Goal: Book appointment/travel/reservation

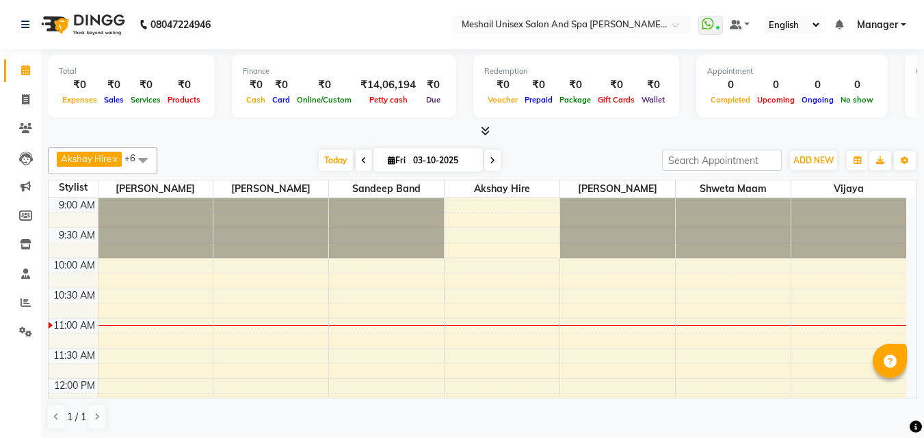
drag, startPoint x: 590, startPoint y: 126, endPoint x: 567, endPoint y: 144, distance: 29.3
click at [590, 126] on div at bounding box center [482, 131] width 869 height 14
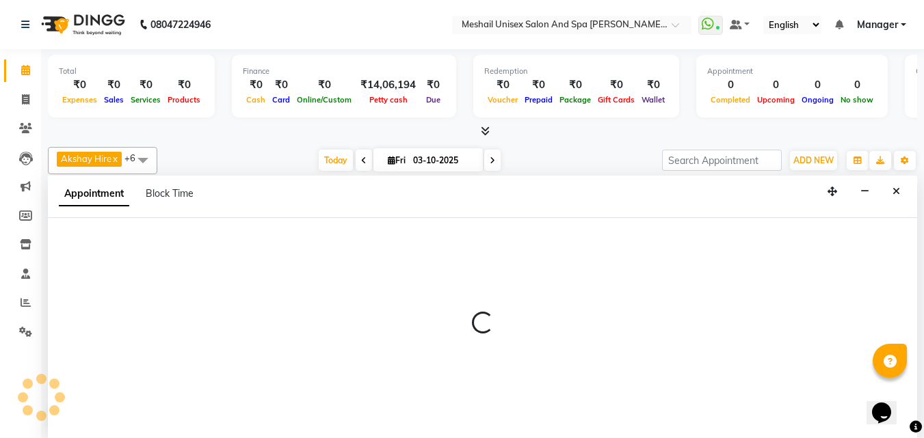
scroll to position [1, 0]
select select "86543"
select select "630"
select select "tentative"
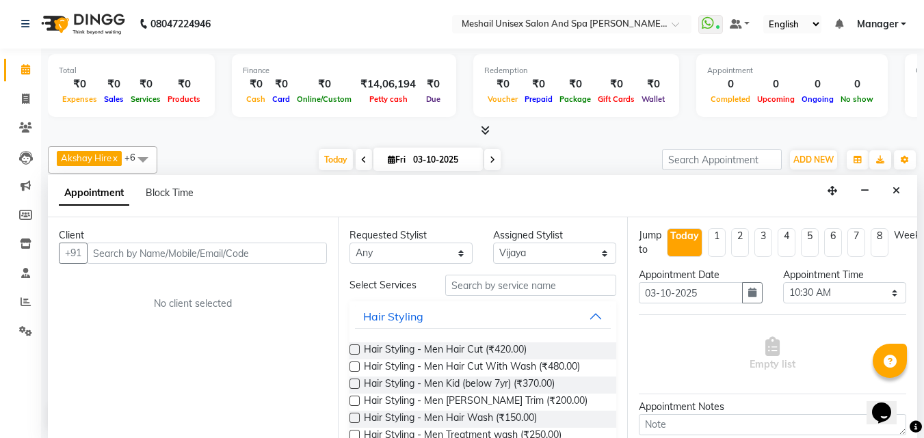
click at [207, 253] on input "text" at bounding box center [207, 253] width 240 height 21
type input "G"
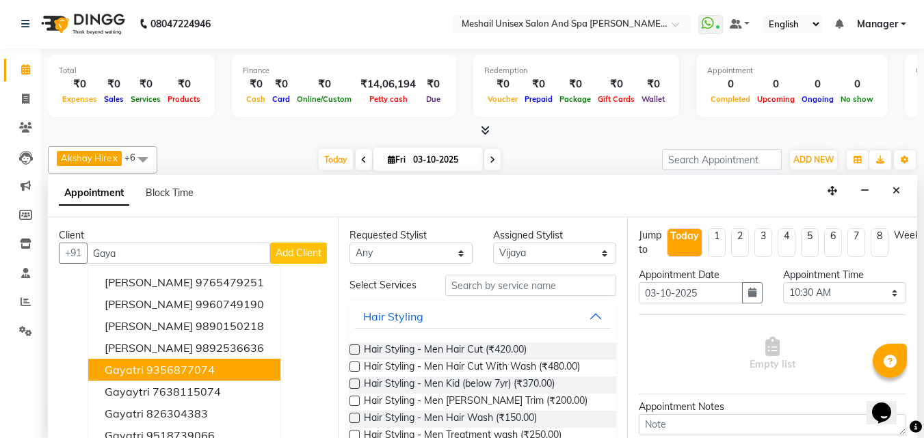
click at [176, 377] on button "Gayatri 9356877074" at bounding box center [184, 370] width 192 height 22
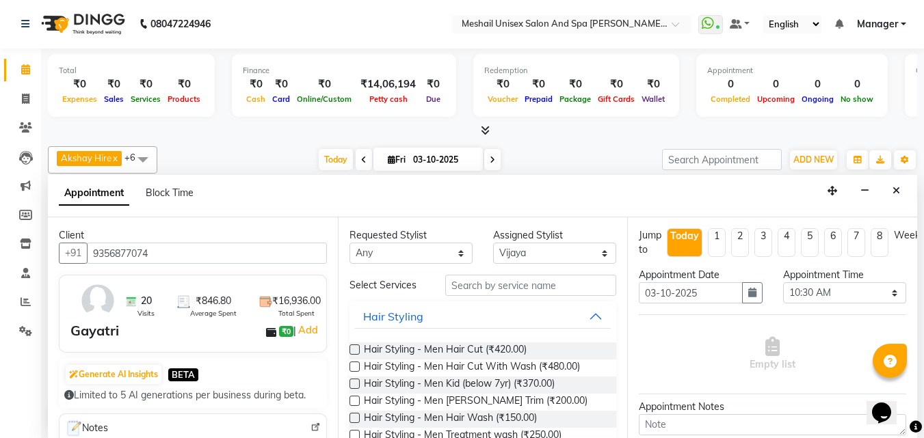
type input "9356877074"
click at [516, 289] on input "text" at bounding box center [530, 285] width 171 height 21
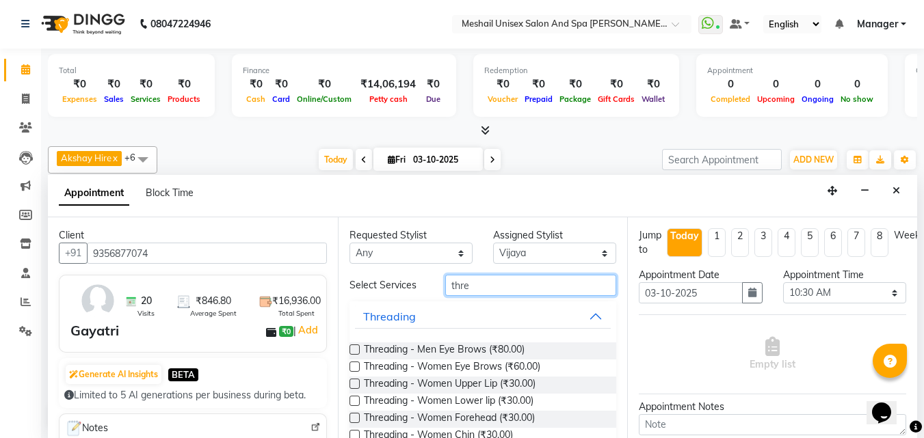
type input "thre"
click at [351, 365] on label at bounding box center [354, 367] width 10 height 10
click at [351, 365] on input "checkbox" at bounding box center [353, 368] width 9 height 9
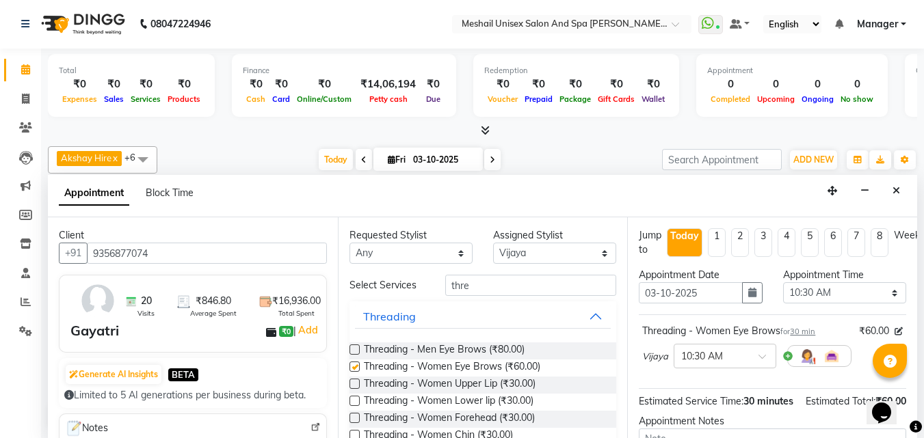
checkbox input "false"
click at [358, 382] on label at bounding box center [354, 384] width 10 height 10
click at [358, 382] on input "checkbox" at bounding box center [353, 385] width 9 height 9
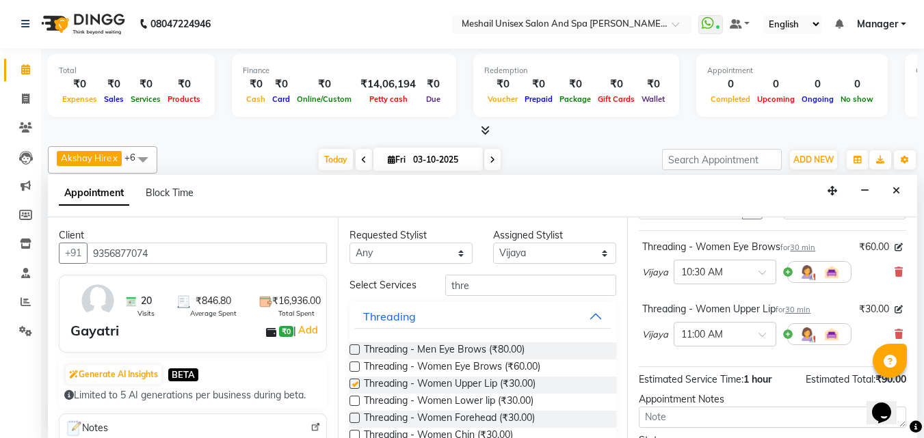
checkbox input "false"
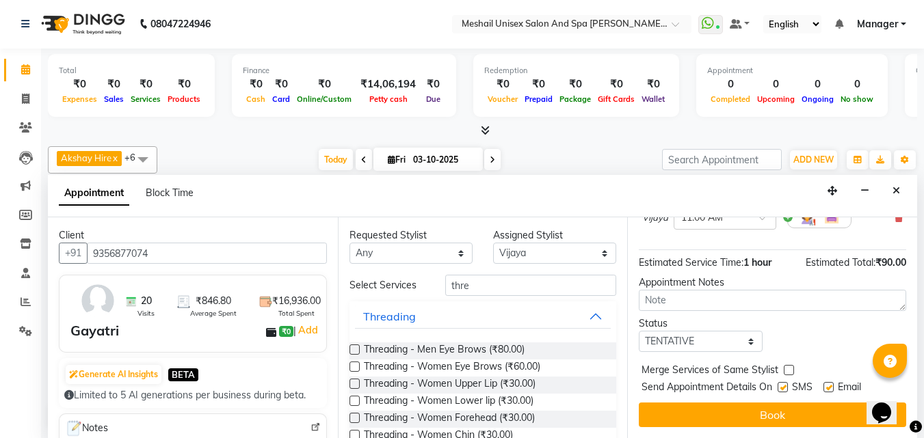
scroll to position [211, 0]
click at [787, 382] on label at bounding box center [782, 387] width 10 height 10
click at [786, 384] on input "checkbox" at bounding box center [781, 388] width 9 height 9
checkbox input "false"
click at [833, 382] on label at bounding box center [828, 387] width 10 height 10
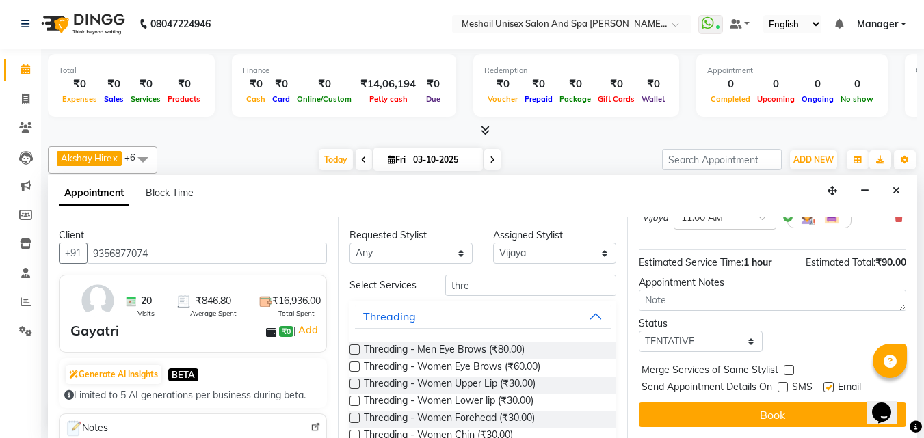
click at [832, 384] on input "checkbox" at bounding box center [827, 388] width 9 height 9
checkbox input "false"
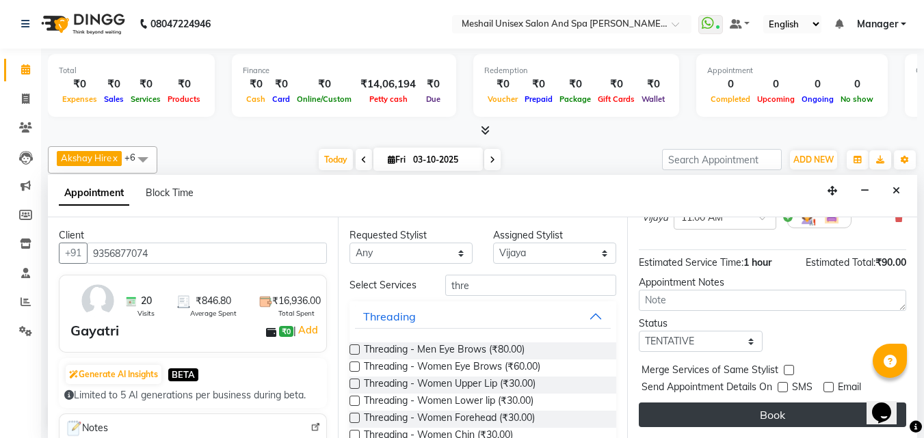
click at [820, 403] on button "Book" at bounding box center [772, 415] width 267 height 25
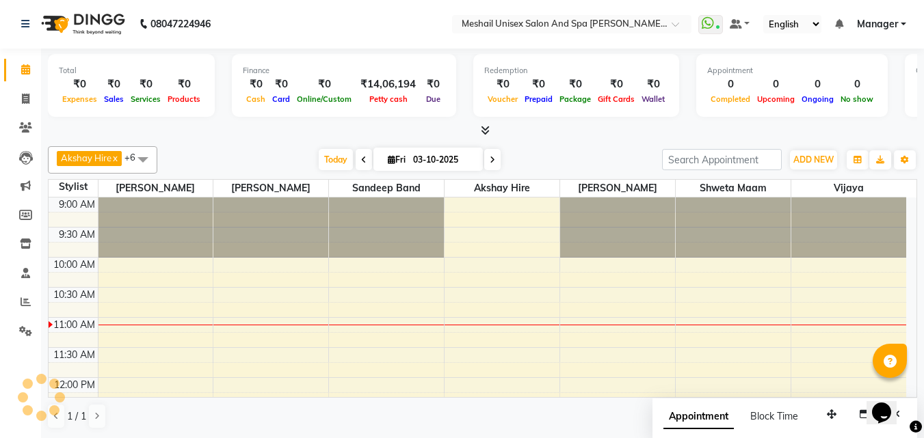
scroll to position [0, 0]
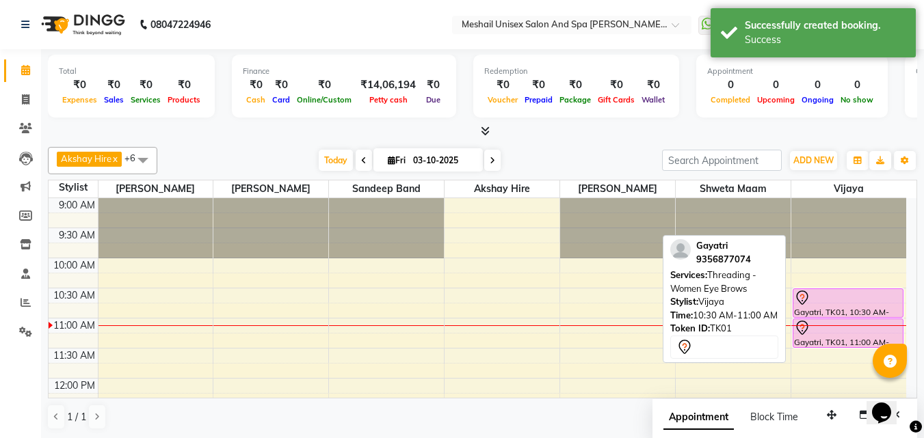
click at [814, 315] on div at bounding box center [847, 317] width 109 height 5
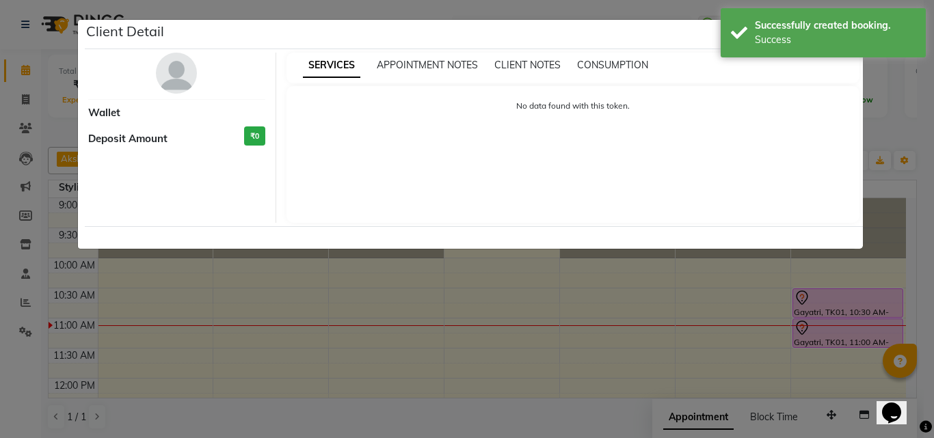
select select "7"
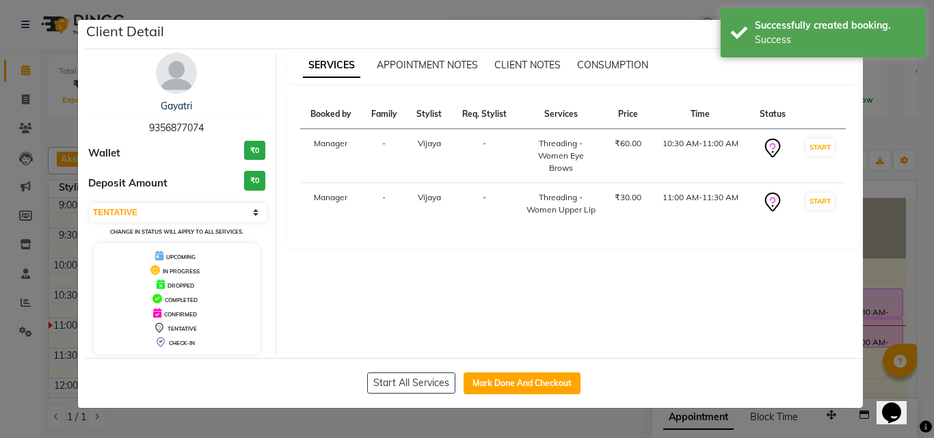
click at [514, 395] on div "Start All Services Mark Done And Checkout" at bounding box center [474, 383] width 778 height 50
click at [513, 392] on button "Mark Done And Checkout" at bounding box center [522, 384] width 117 height 22
select select "service"
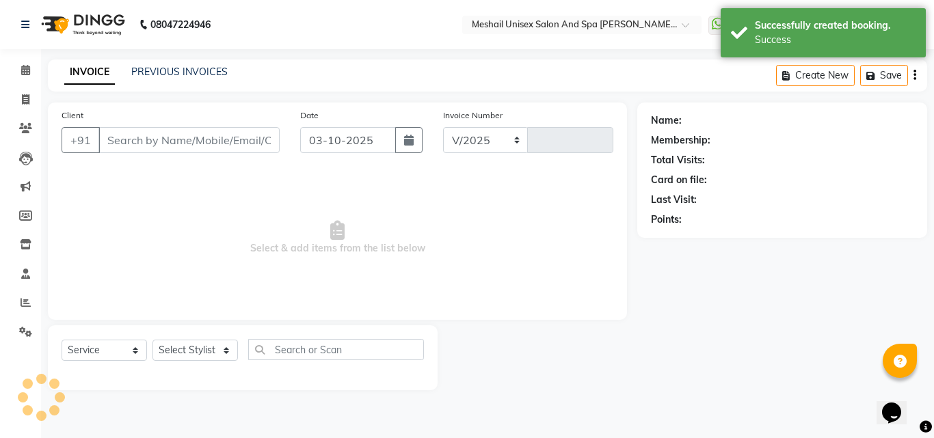
select select "6713"
type input "2887"
type input "9356877074"
select select "86543"
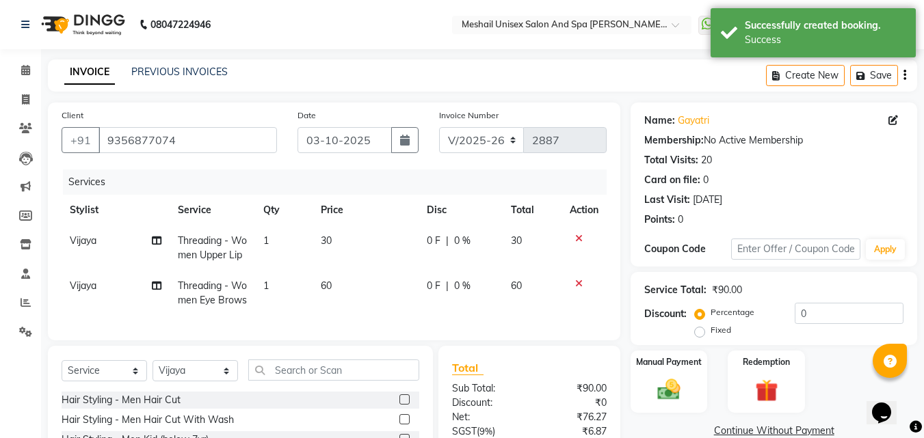
click at [321, 293] on td "60" at bounding box center [365, 293] width 106 height 45
select select "86543"
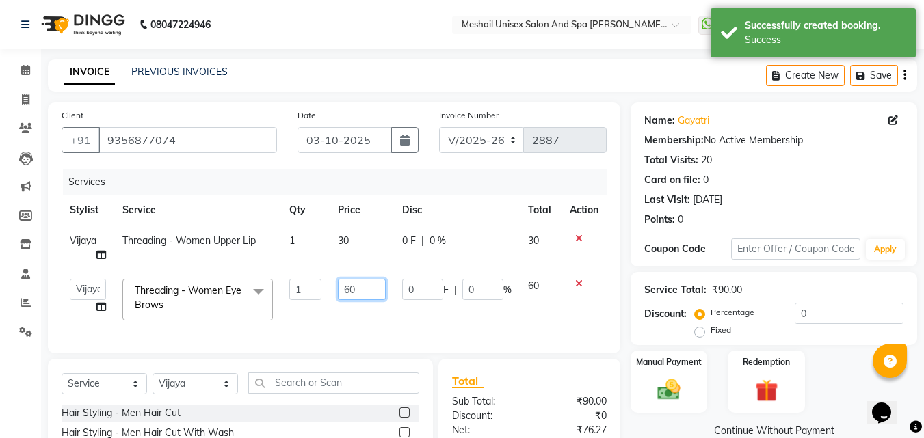
click at [351, 287] on input "60" at bounding box center [361, 289] width 47 height 21
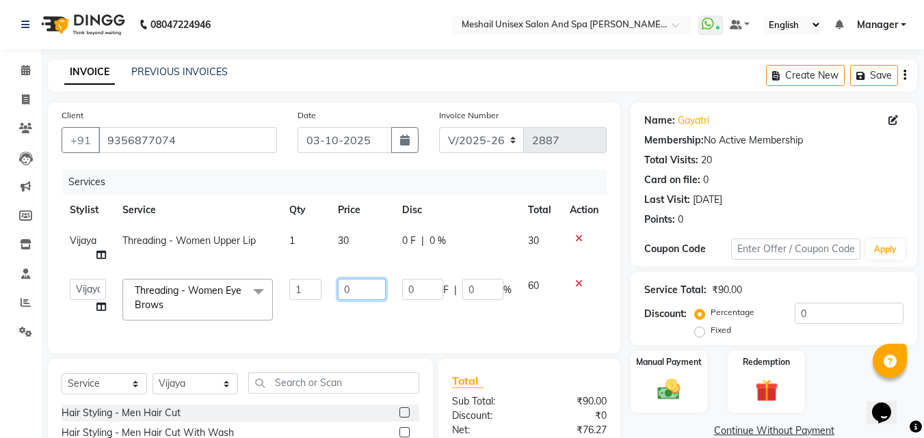
type input "70"
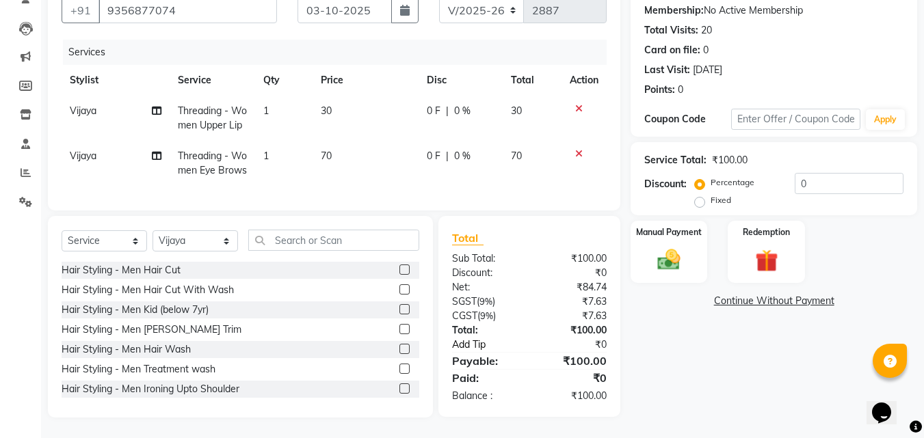
click at [539, 356] on div "Total Sub Total: ₹100.00 Discount: ₹0 Net: ₹84.74 SGST ( 9% ) ₹7.63 CGST ( 9% )…" at bounding box center [529, 317] width 155 height 174
click at [679, 246] on img at bounding box center [669, 259] width 38 height 27
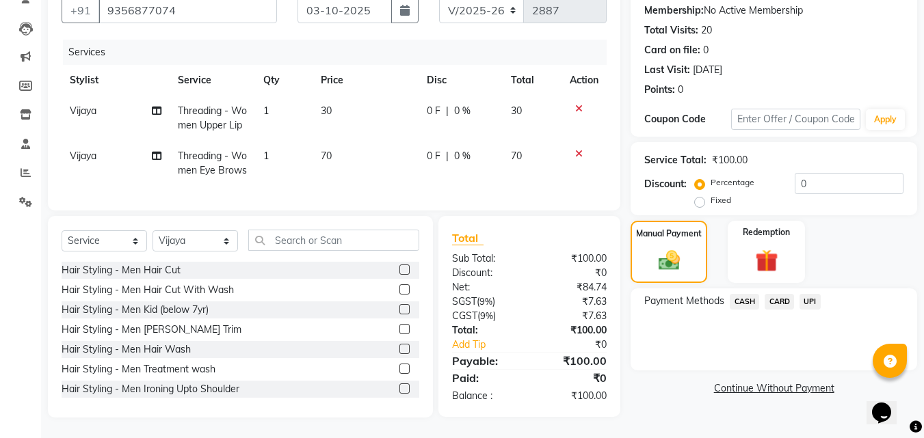
click at [809, 294] on span "UPI" at bounding box center [809, 302] width 21 height 16
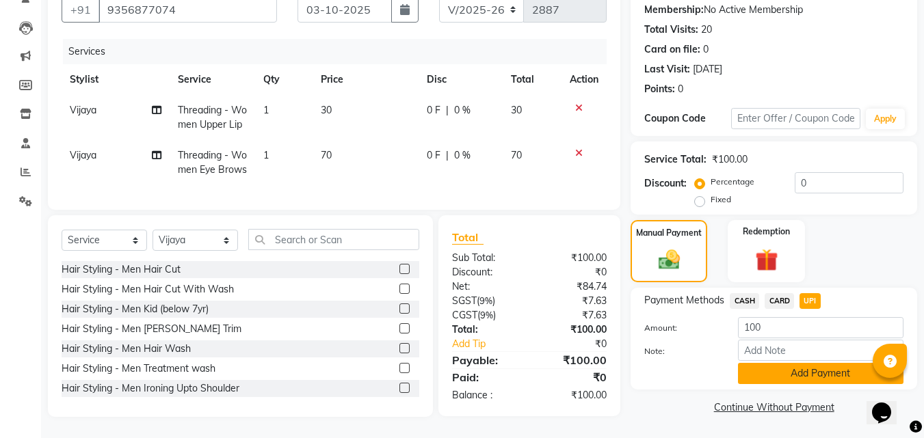
click at [782, 363] on button "Add Payment" at bounding box center [820, 373] width 165 height 21
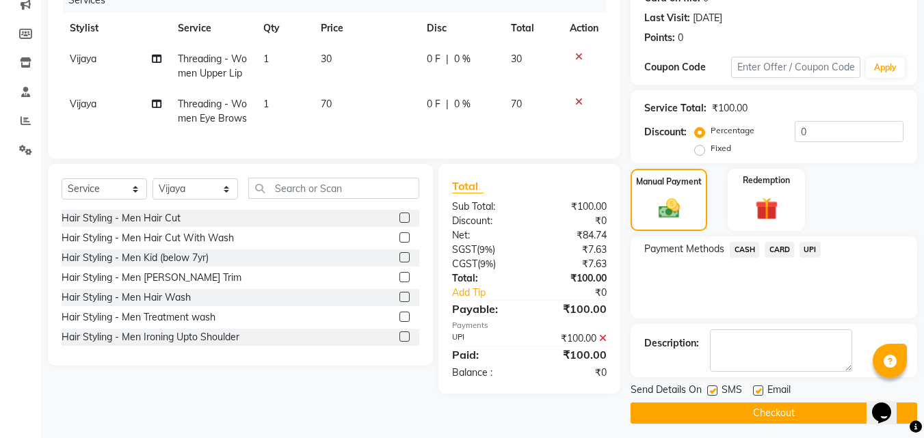
scroll to position [197, 0]
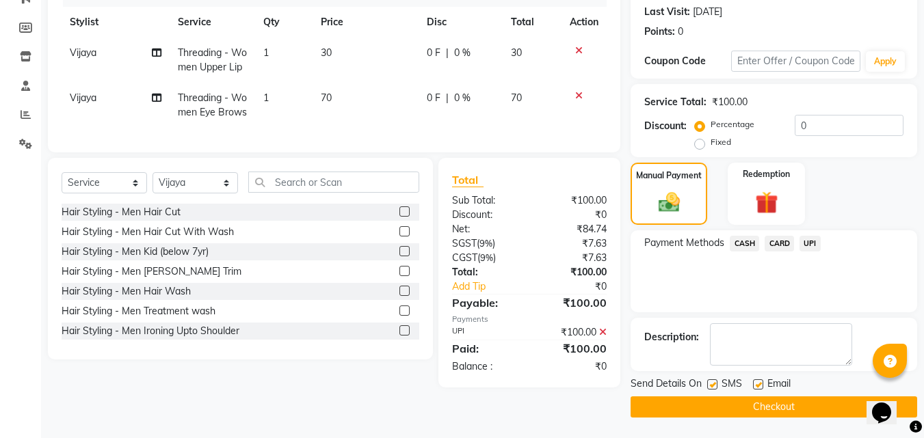
click at [714, 379] on label at bounding box center [712, 384] width 10 height 10
click at [714, 381] on input "checkbox" at bounding box center [711, 385] width 9 height 9
checkbox input "false"
click at [760, 379] on label at bounding box center [758, 384] width 10 height 10
click at [760, 381] on input "checkbox" at bounding box center [757, 385] width 9 height 9
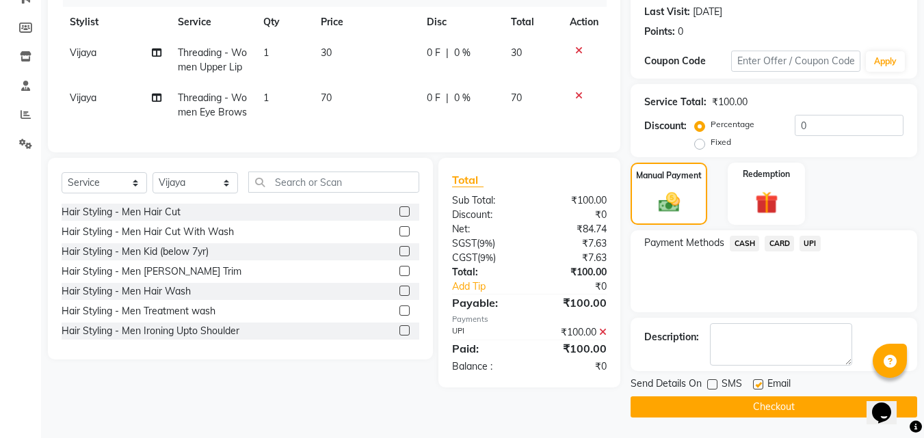
checkbox input "false"
click at [760, 401] on button "Checkout" at bounding box center [773, 407] width 286 height 21
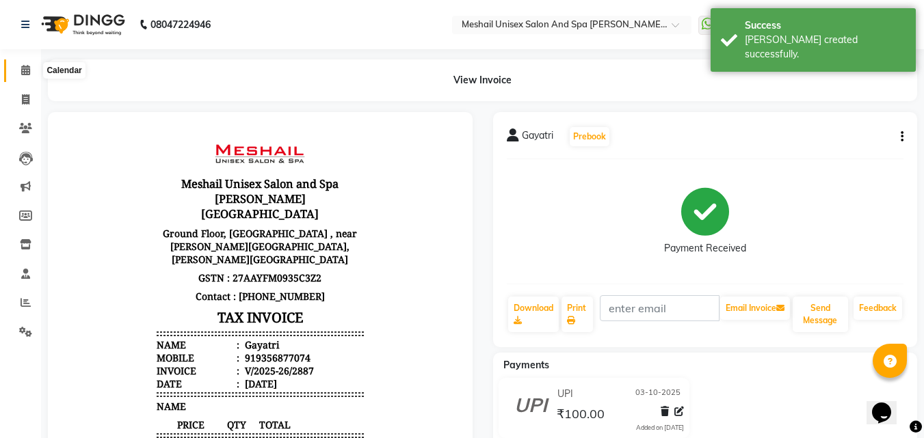
click at [28, 70] on icon at bounding box center [25, 70] width 9 height 10
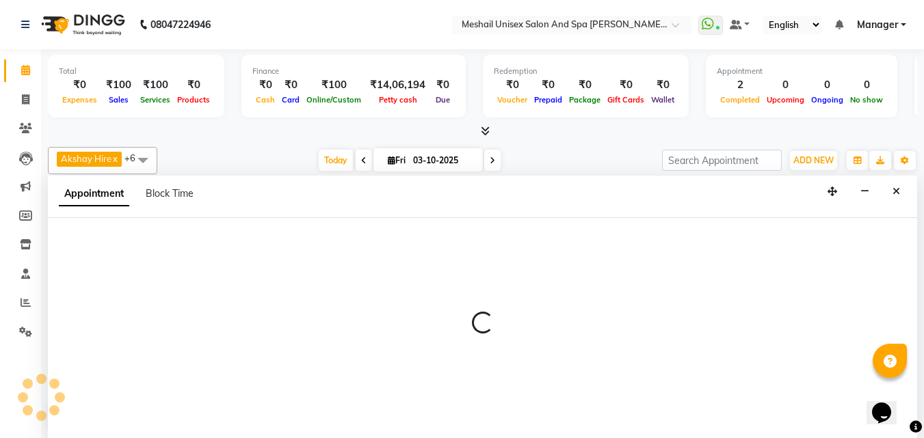
select select "52966"
select select "tentative"
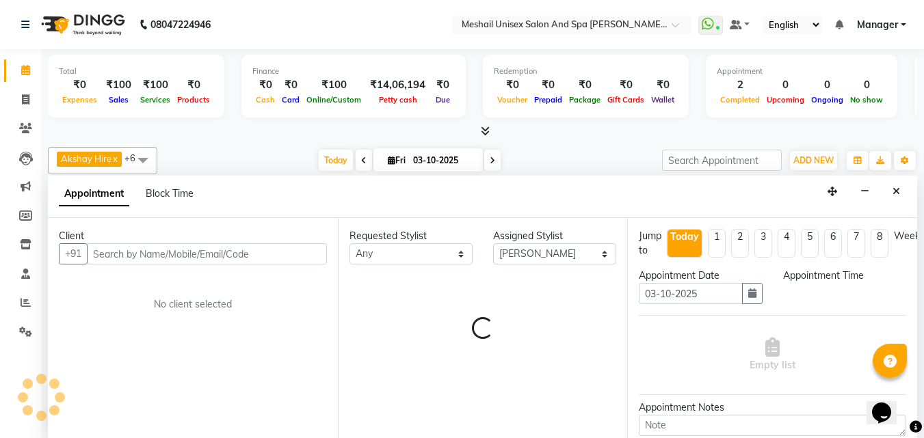
scroll to position [1, 0]
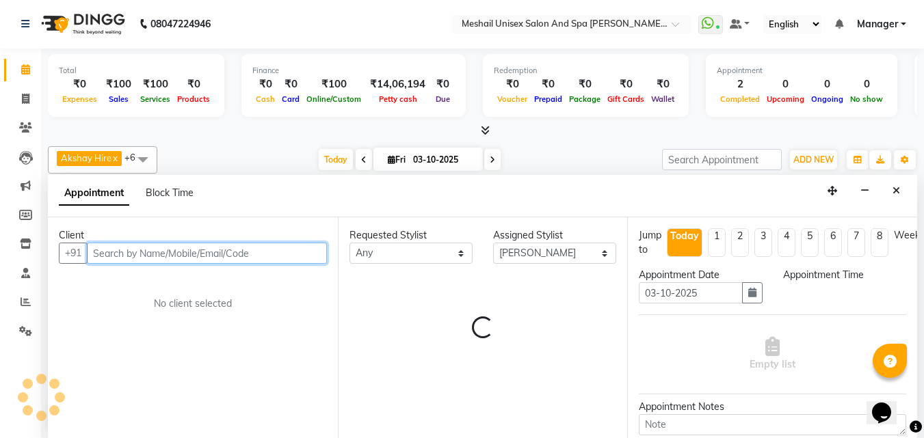
select select "660"
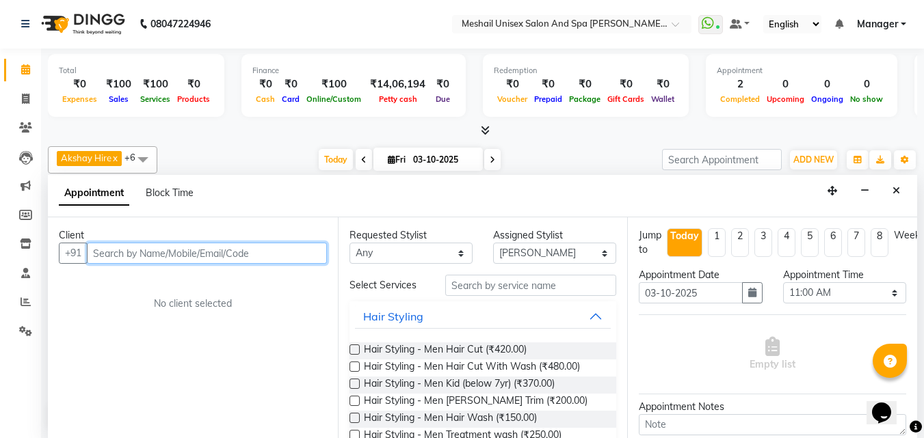
click at [153, 250] on input "text" at bounding box center [207, 253] width 240 height 21
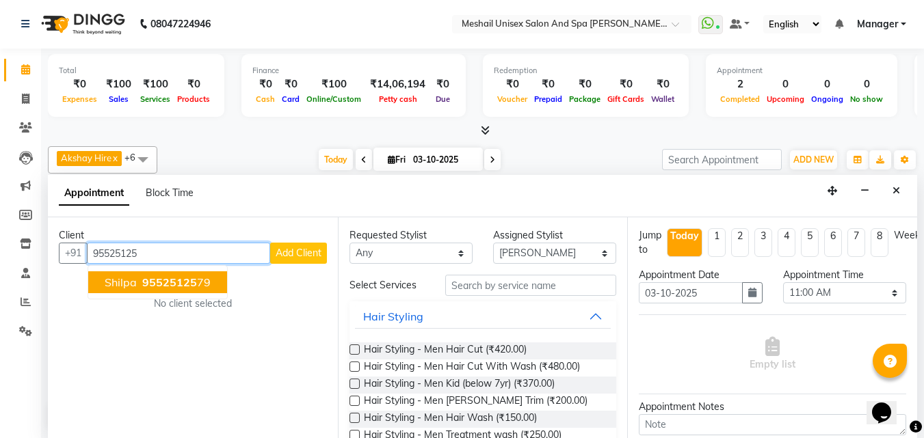
click at [152, 283] on span "95525125" at bounding box center [169, 283] width 55 height 14
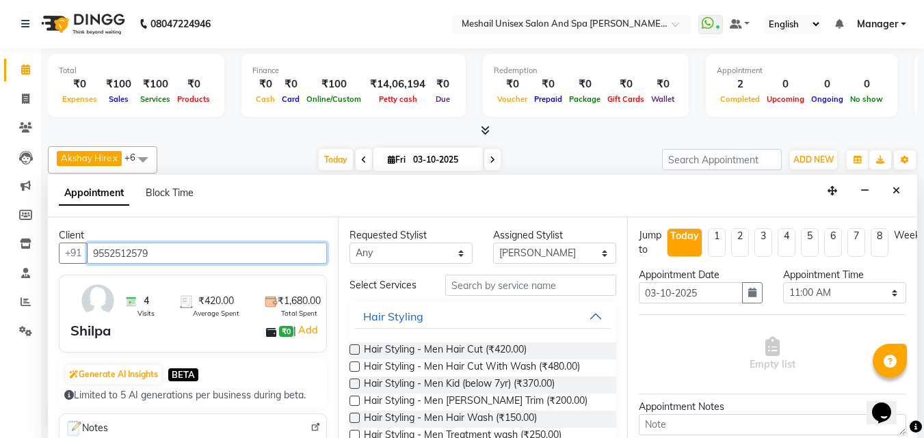
type input "9552512579"
click at [351, 347] on label at bounding box center [354, 350] width 10 height 10
click at [351, 347] on input "checkbox" at bounding box center [353, 351] width 9 height 9
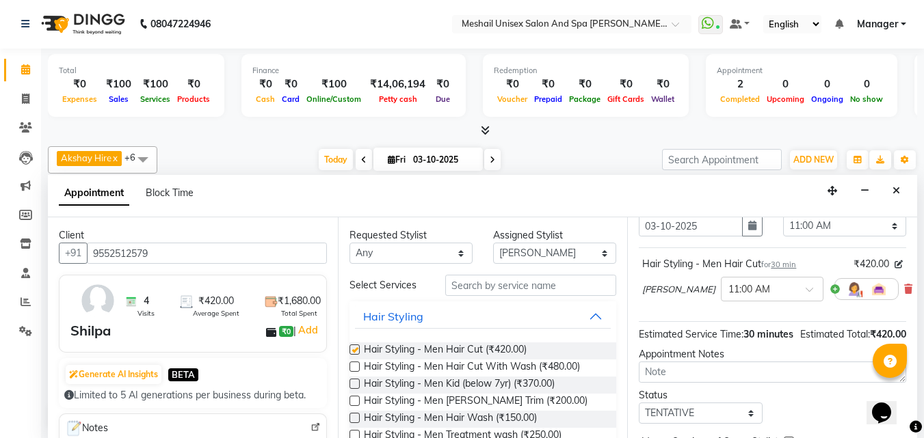
checkbox input "false"
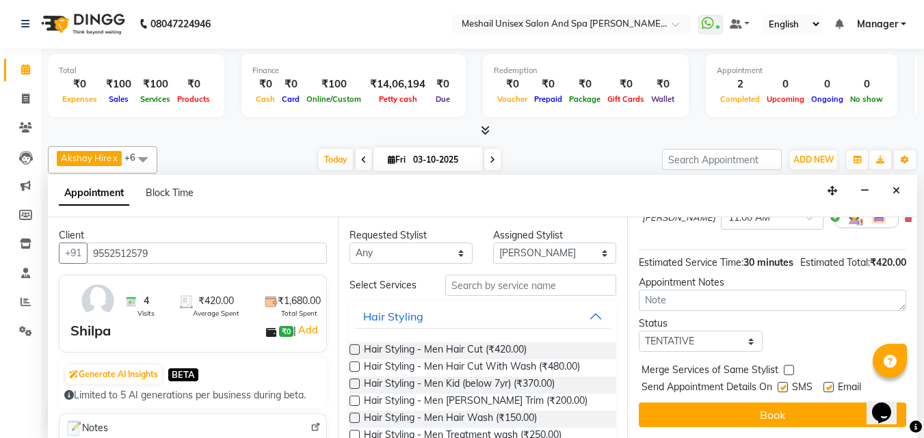
click at [780, 382] on label at bounding box center [782, 387] width 10 height 10
click at [780, 384] on input "checkbox" at bounding box center [781, 388] width 9 height 9
checkbox input "false"
click at [829, 382] on label at bounding box center [828, 387] width 10 height 10
click at [829, 384] on input "checkbox" at bounding box center [827, 388] width 9 height 9
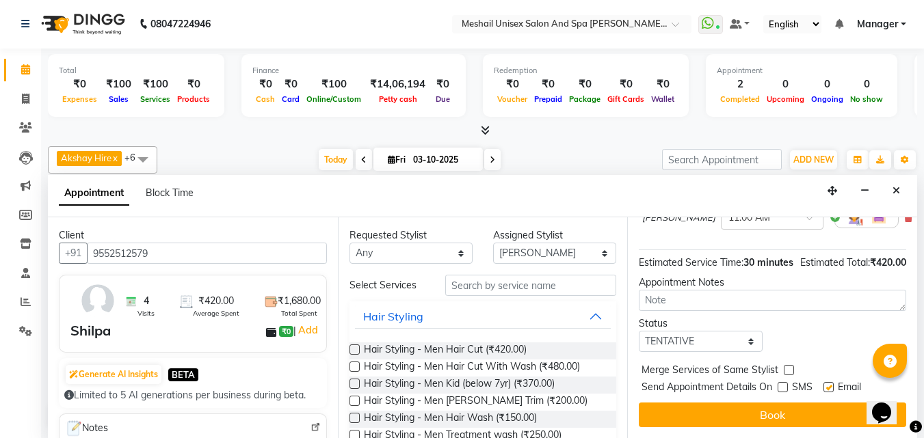
checkbox input "false"
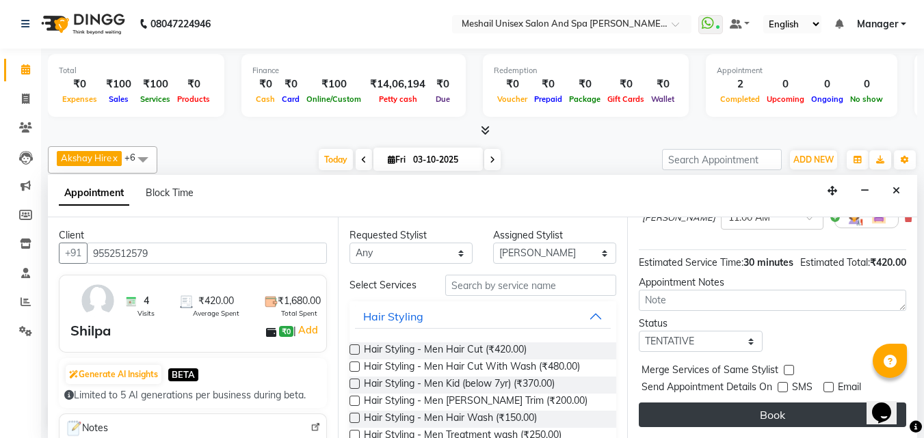
click at [815, 403] on button "Book" at bounding box center [772, 415] width 267 height 25
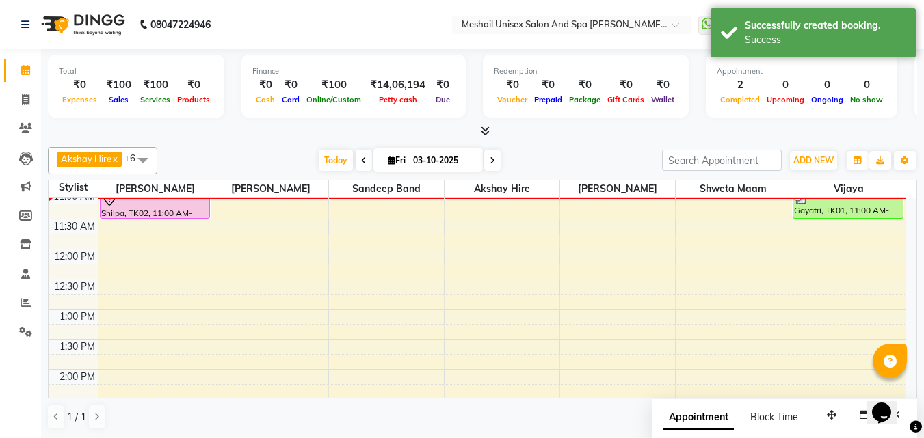
scroll to position [274, 0]
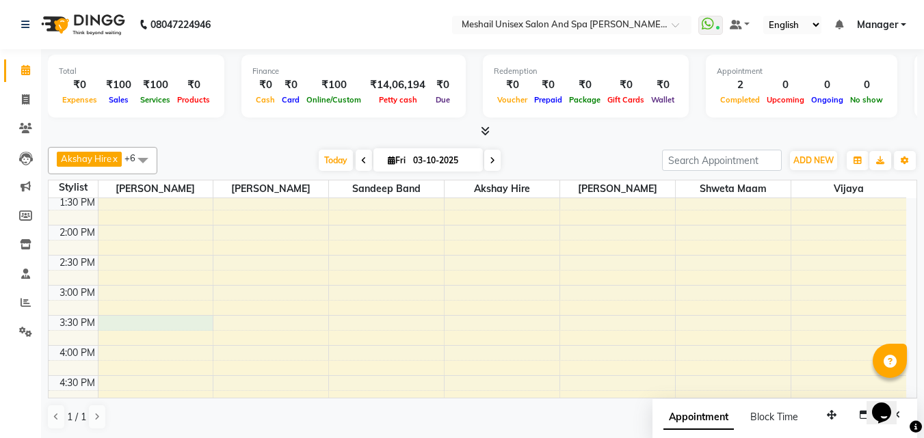
click at [167, 319] on div "9:00 AM 9:30 AM 10:00 AM 10:30 AM 11:00 AM 11:30 AM 12:00 PM 12:30 PM 1:00 PM 1…" at bounding box center [477, 316] width 857 height 782
select select "52966"
select select "930"
select select "tentative"
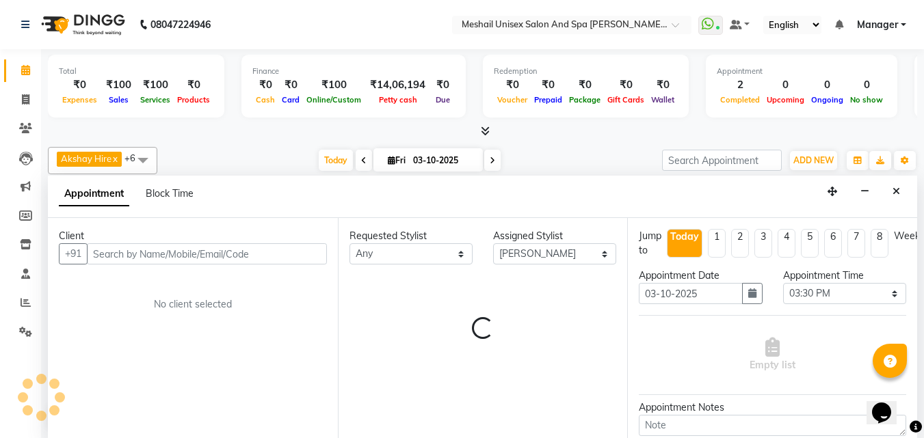
scroll to position [1, 0]
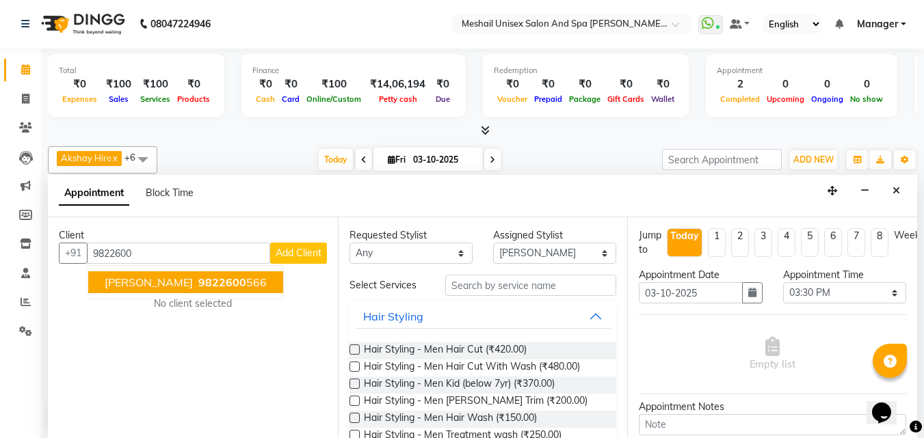
click at [198, 277] on span "9822600" at bounding box center [222, 283] width 48 height 14
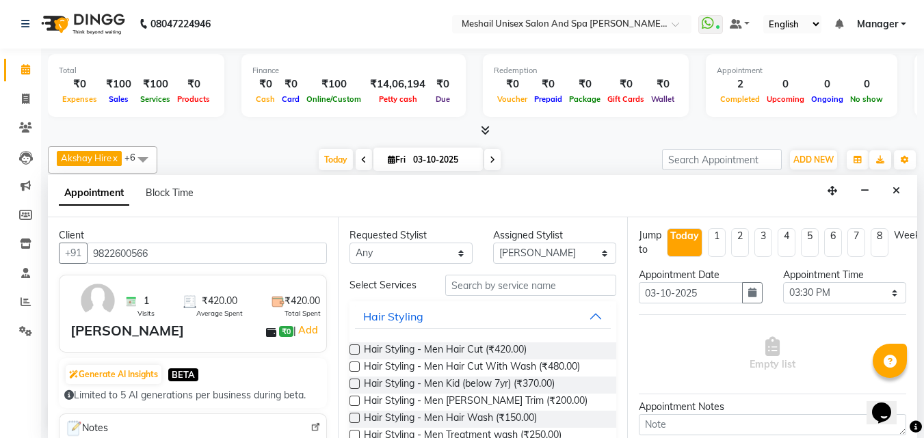
type input "9822600566"
click at [353, 346] on label at bounding box center [354, 350] width 10 height 10
click at [353, 347] on input "checkbox" at bounding box center [353, 351] width 9 height 9
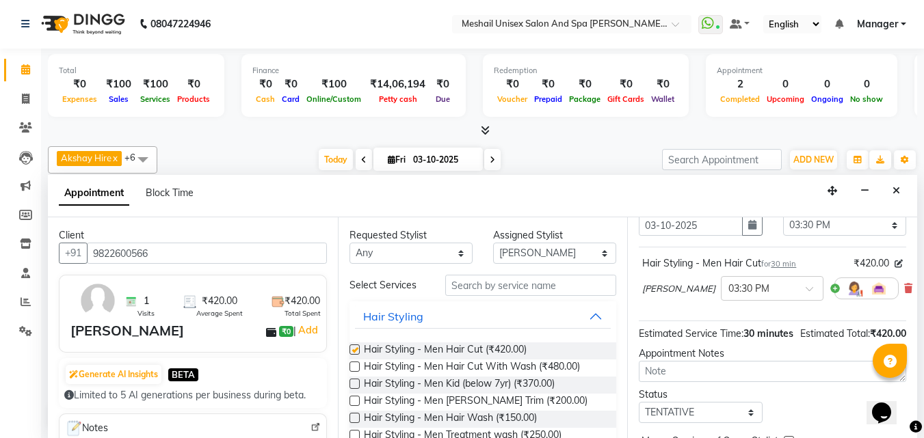
checkbox input "false"
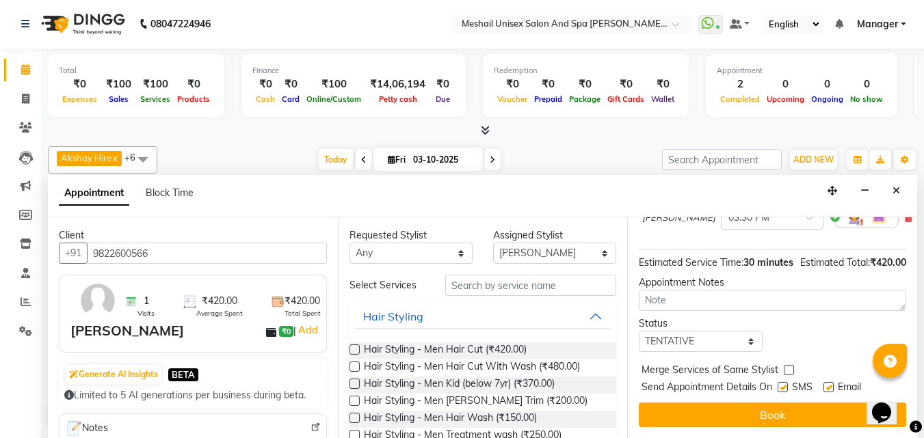
scroll to position [165, 0]
click at [783, 382] on label at bounding box center [782, 387] width 10 height 10
click at [783, 384] on input "checkbox" at bounding box center [781, 388] width 9 height 9
checkbox input "false"
click at [827, 382] on label at bounding box center [828, 387] width 10 height 10
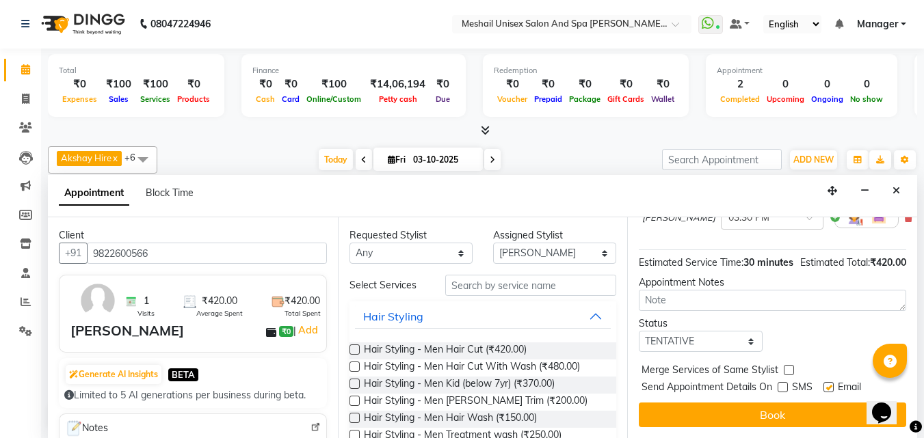
click at [827, 384] on input "checkbox" at bounding box center [827, 388] width 9 height 9
checkbox input "false"
click at [808, 403] on button "Book" at bounding box center [772, 415] width 267 height 25
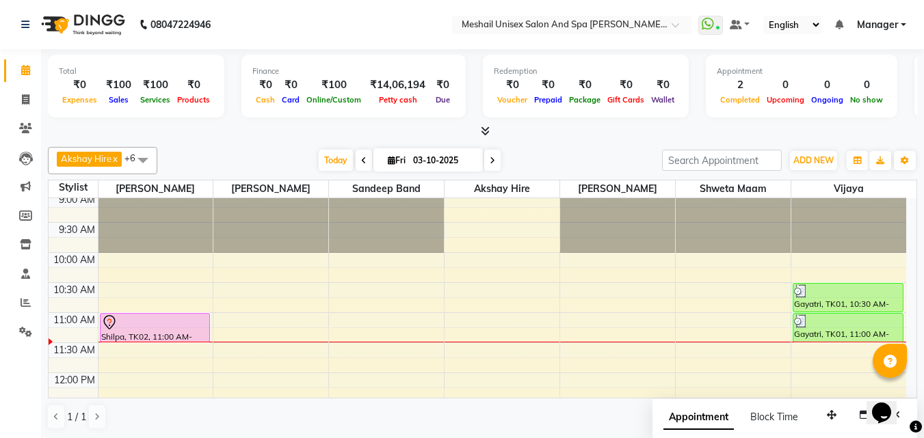
scroll to position [0, 0]
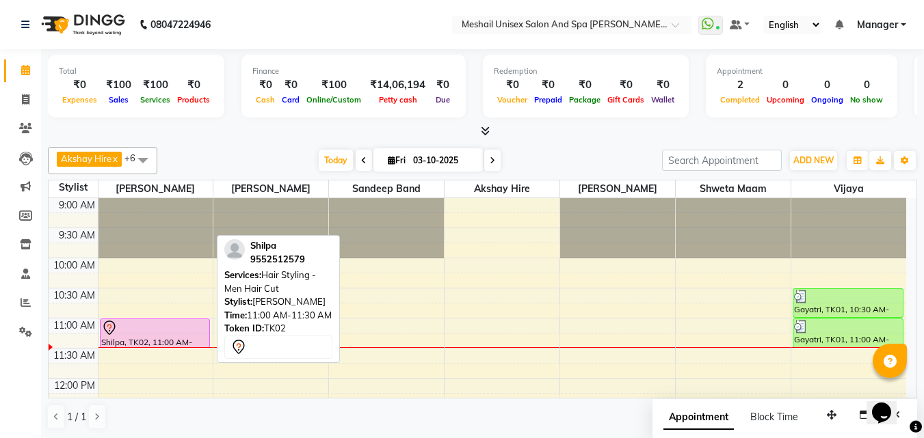
click at [182, 329] on div at bounding box center [155, 328] width 108 height 16
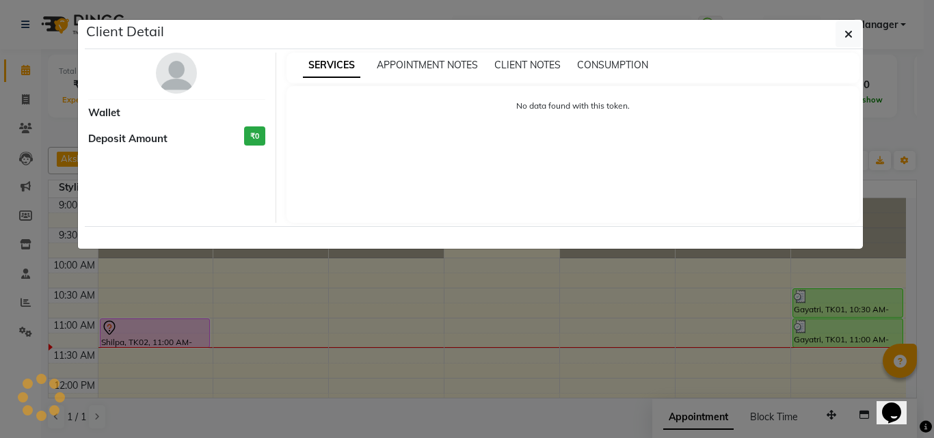
select select "7"
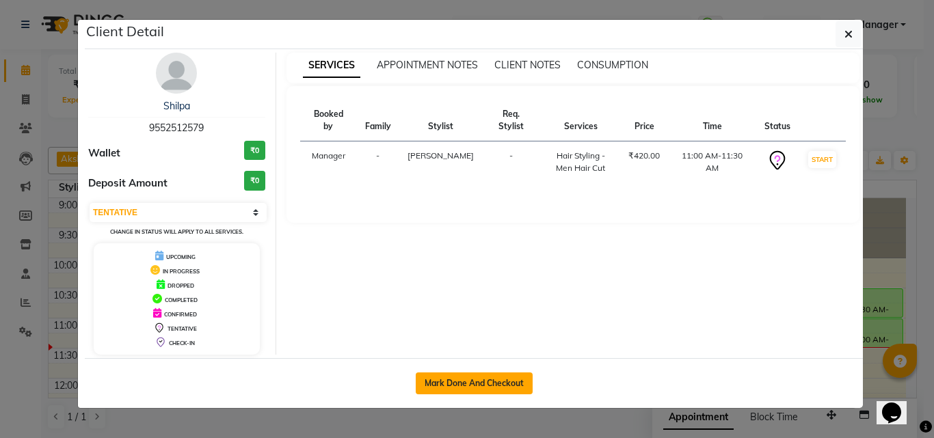
click at [449, 385] on button "Mark Done And Checkout" at bounding box center [474, 384] width 117 height 22
select select "service"
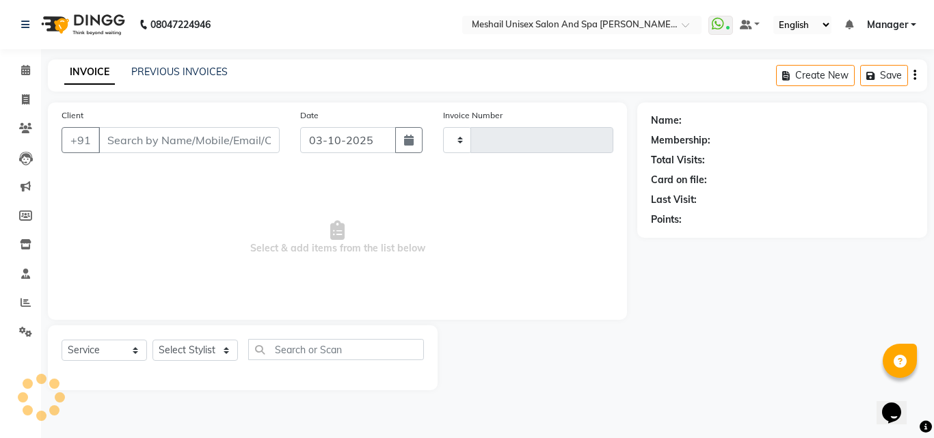
type input "2888"
select select "6713"
type input "9552512579"
select select "52966"
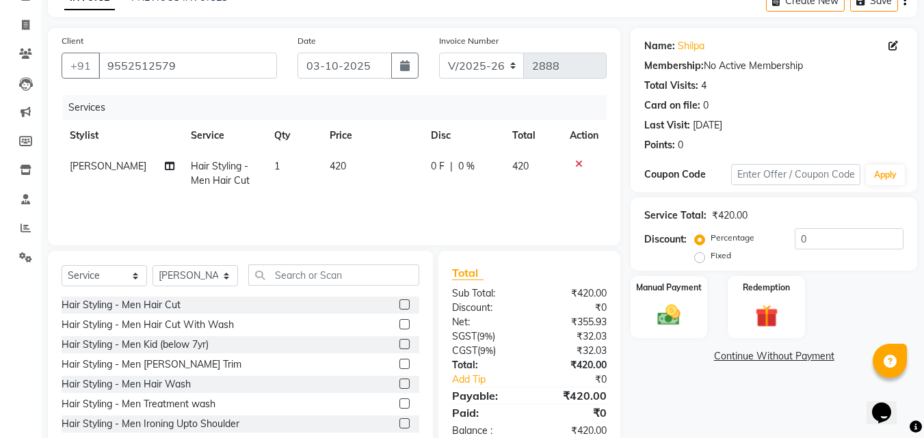
scroll to position [109, 0]
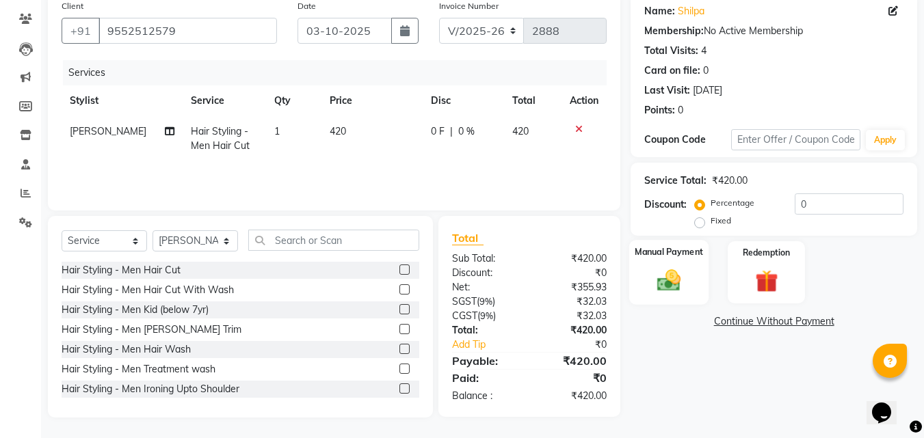
click at [645, 274] on div "Manual Payment" at bounding box center [669, 272] width 80 height 65
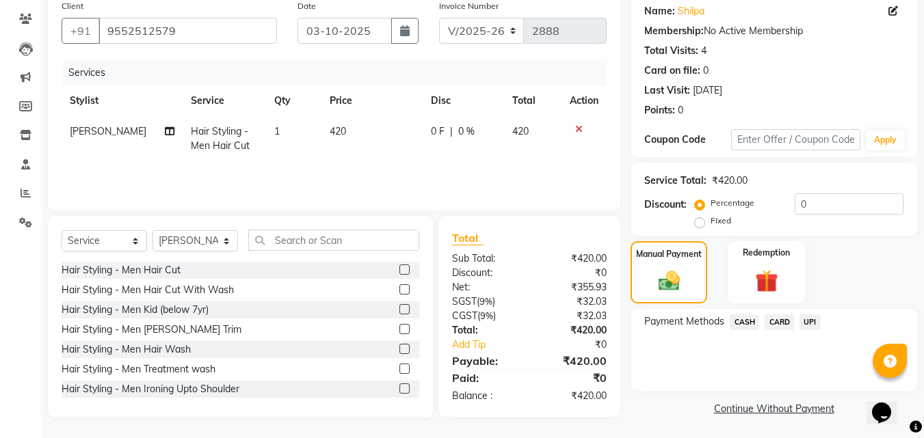
click at [784, 320] on span "CARD" at bounding box center [778, 323] width 29 height 16
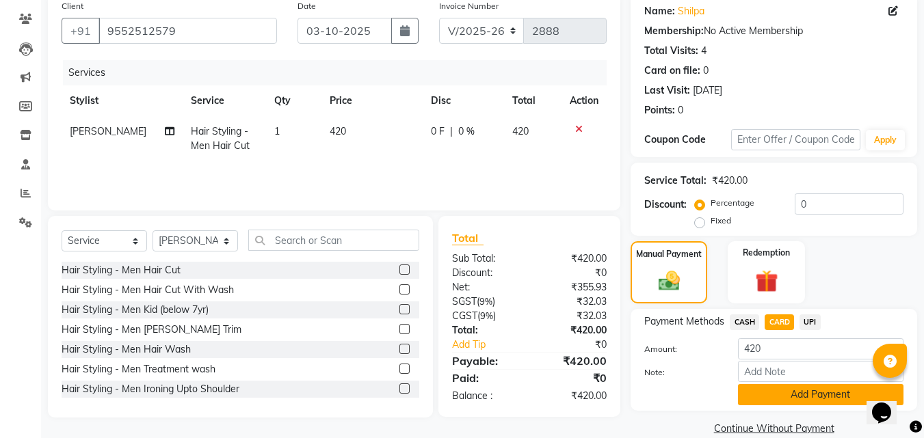
click at [765, 393] on button "Add Payment" at bounding box center [820, 394] width 165 height 21
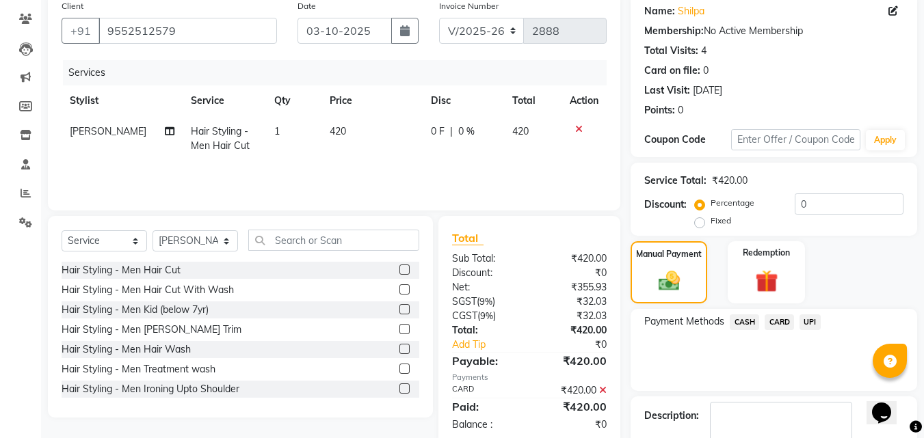
scroll to position [188, 0]
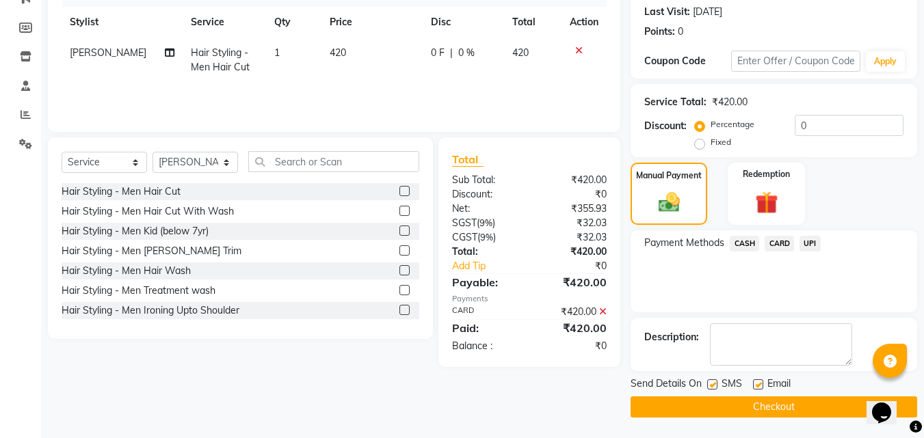
click at [710, 379] on label at bounding box center [712, 384] width 10 height 10
click at [710, 381] on input "checkbox" at bounding box center [711, 385] width 9 height 9
checkbox input "false"
click at [759, 385] on label at bounding box center [758, 384] width 10 height 10
click at [759, 385] on input "checkbox" at bounding box center [757, 385] width 9 height 9
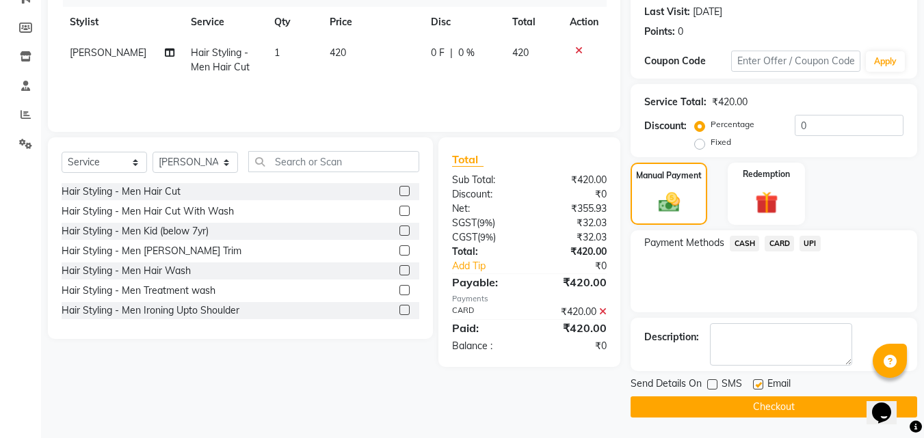
checkbox input "false"
click at [715, 407] on button "Checkout" at bounding box center [773, 407] width 286 height 21
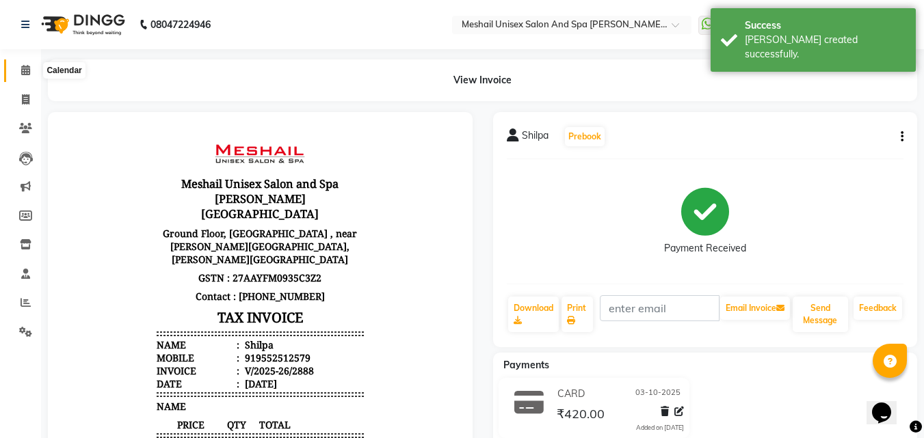
click at [22, 72] on icon at bounding box center [25, 70] width 9 height 10
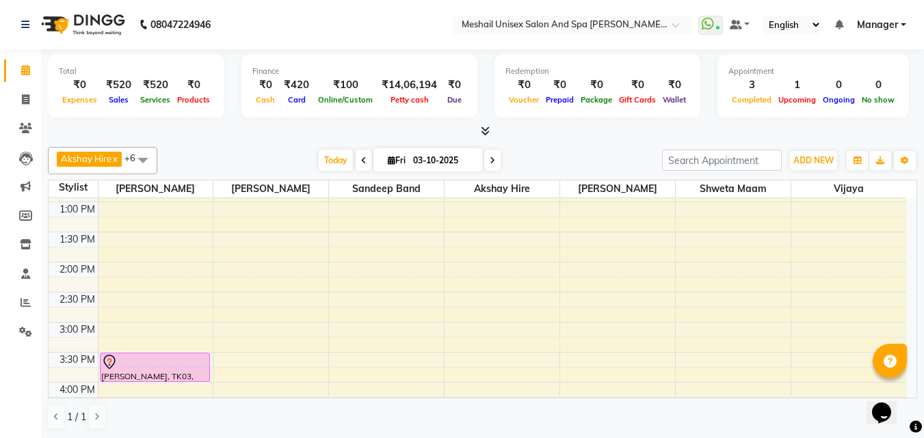
scroll to position [205, 0]
click at [124, 267] on div "9:00 AM 9:30 AM 10:00 AM 10:30 AM 11:00 AM 11:30 AM 12:00 PM 12:30 PM 1:00 PM 1…" at bounding box center [477, 384] width 857 height 782
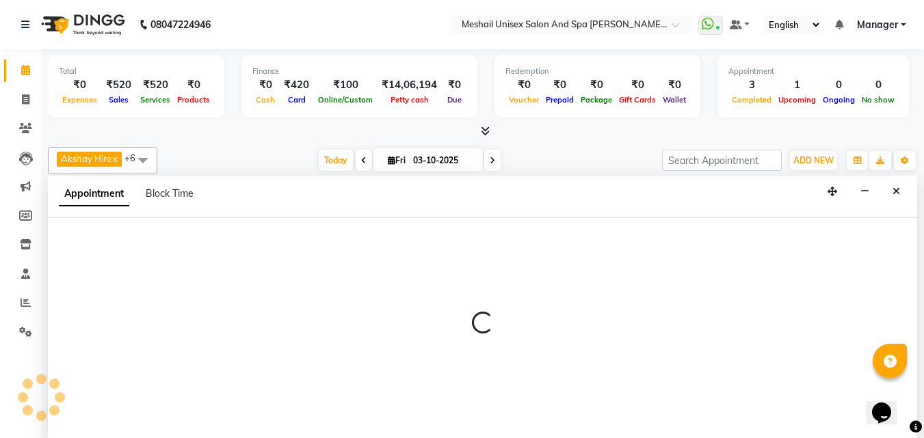
scroll to position [1, 0]
select select "52966"
select select "tentative"
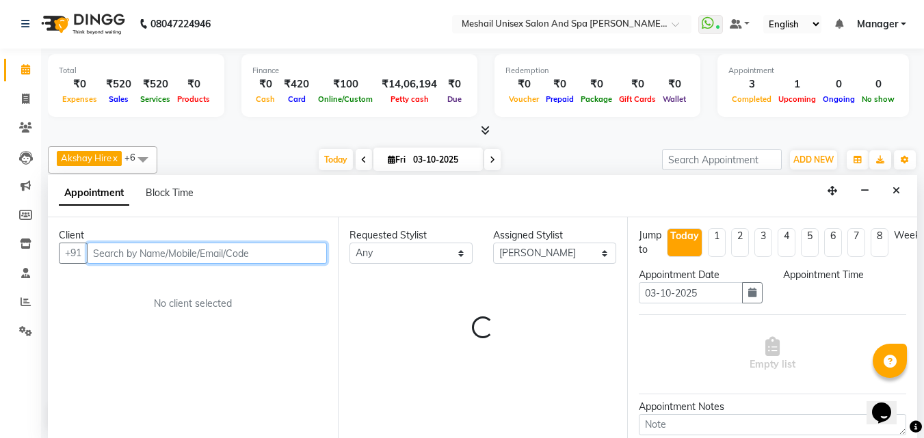
select select "810"
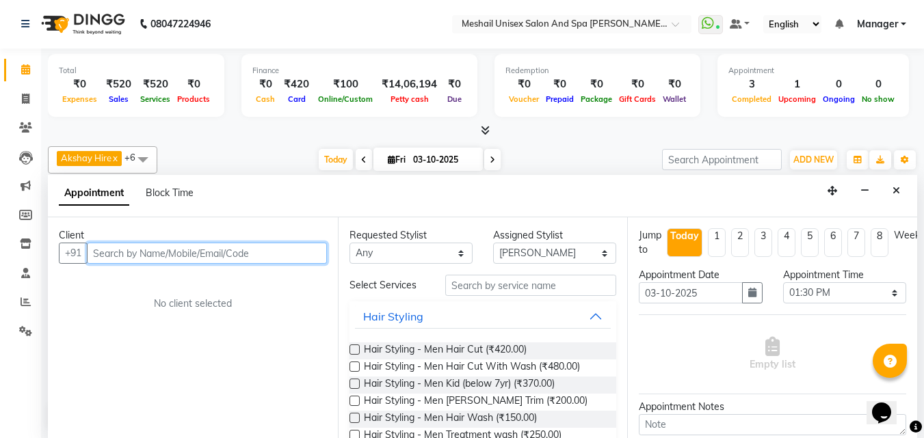
click at [198, 247] on input "text" at bounding box center [207, 253] width 240 height 21
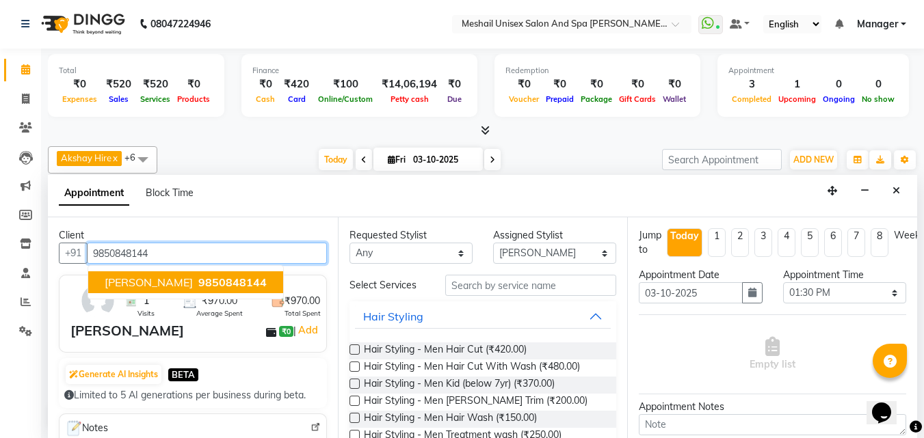
click at [168, 290] on button "[PERSON_NAME] 9850848144" at bounding box center [185, 282] width 195 height 22
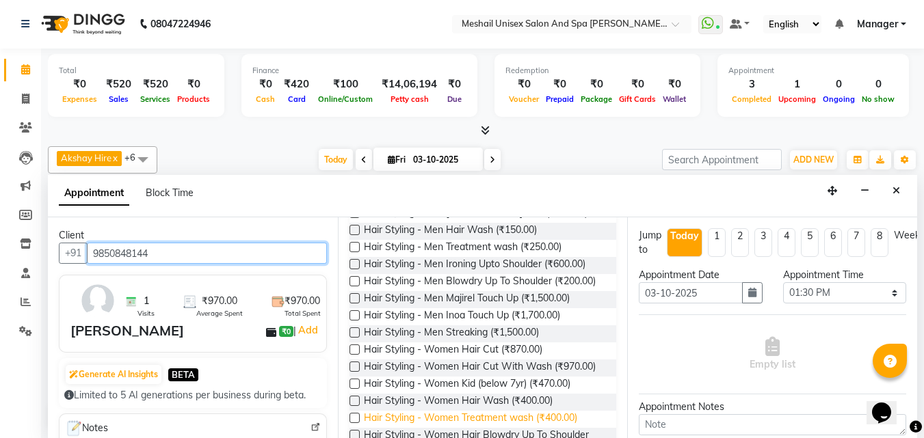
scroll to position [205, 0]
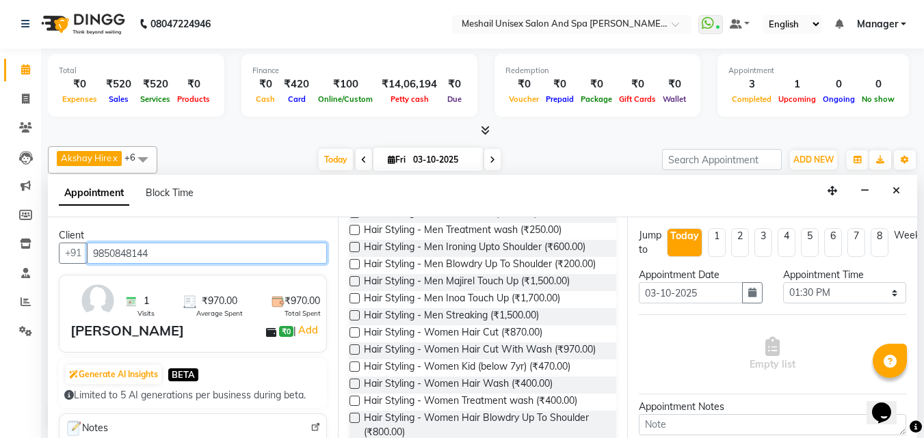
type input "9850848144"
click at [346, 347] on div "Requested Stylist Any Akshay Hire Sandeep Band [PERSON_NAME] Shweta maam Vijaya…" at bounding box center [483, 327] width 290 height 221
click at [349, 338] on label at bounding box center [354, 333] width 10 height 10
click at [349, 338] on input "checkbox" at bounding box center [353, 334] width 9 height 9
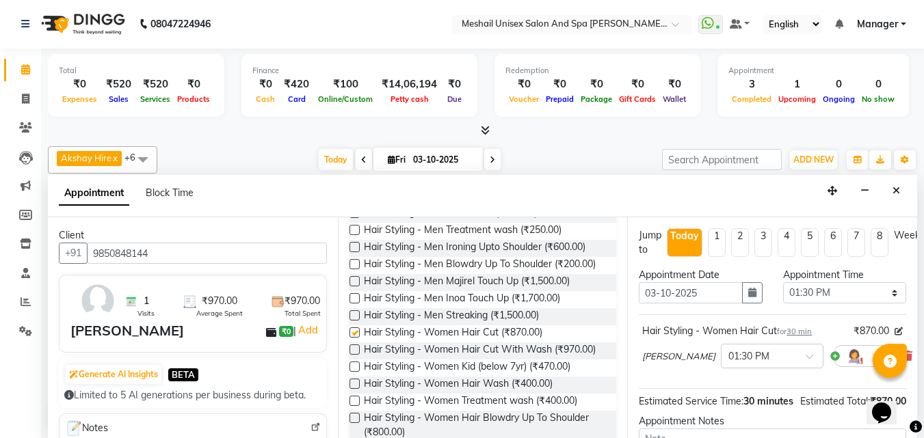
checkbox input "false"
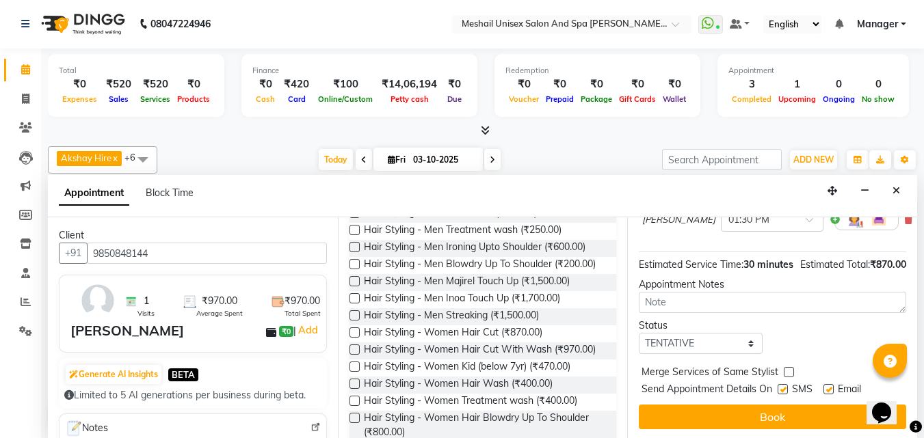
scroll to position [165, 0]
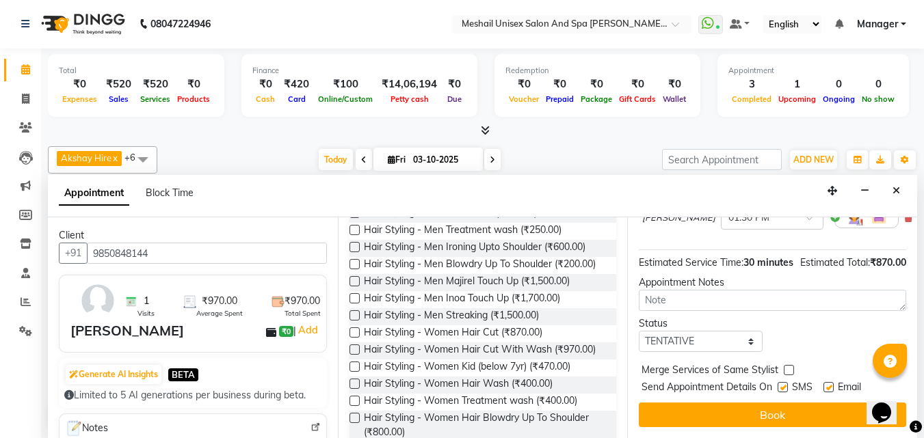
click at [787, 382] on label at bounding box center [782, 387] width 10 height 10
click at [786, 384] on input "checkbox" at bounding box center [781, 388] width 9 height 9
checkbox input "false"
click at [829, 382] on label at bounding box center [828, 387] width 10 height 10
click at [829, 384] on input "checkbox" at bounding box center [827, 388] width 9 height 9
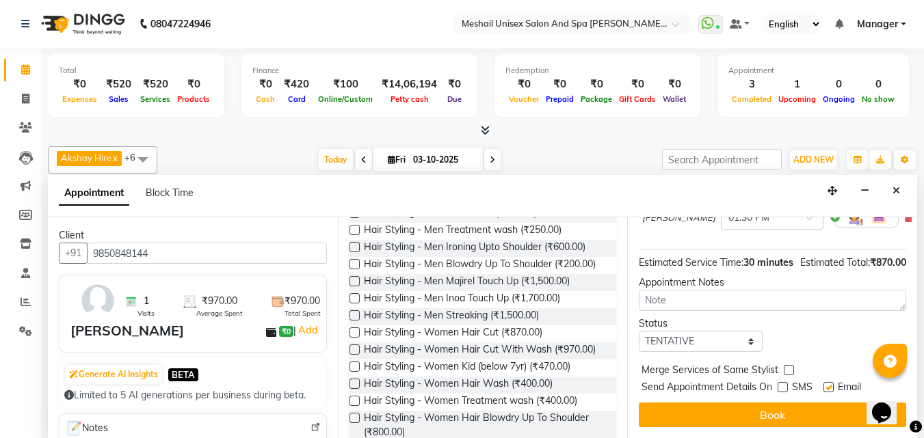
checkbox input "false"
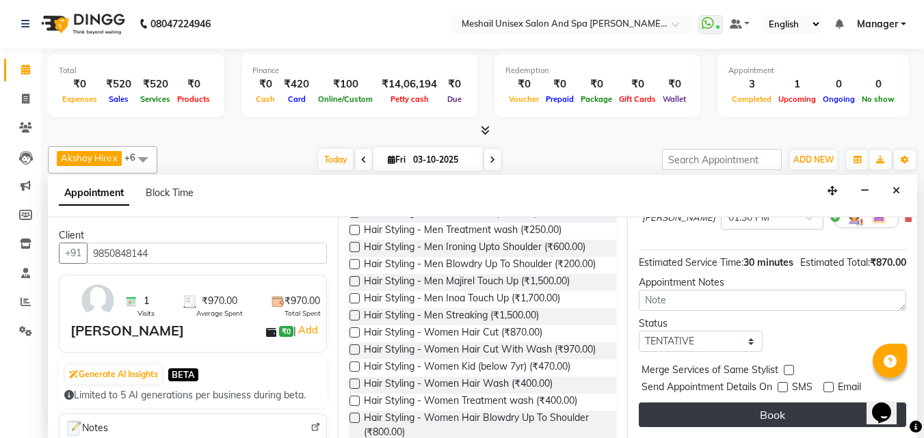
click at [818, 405] on button "Book" at bounding box center [772, 415] width 267 height 25
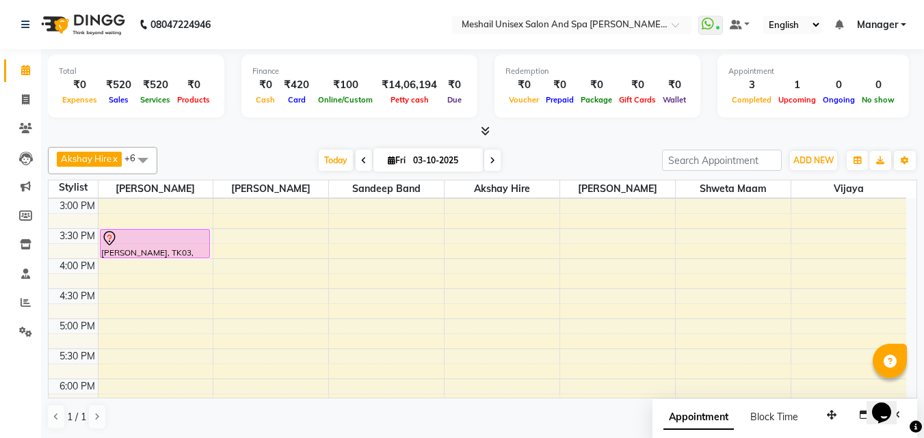
scroll to position [342, 0]
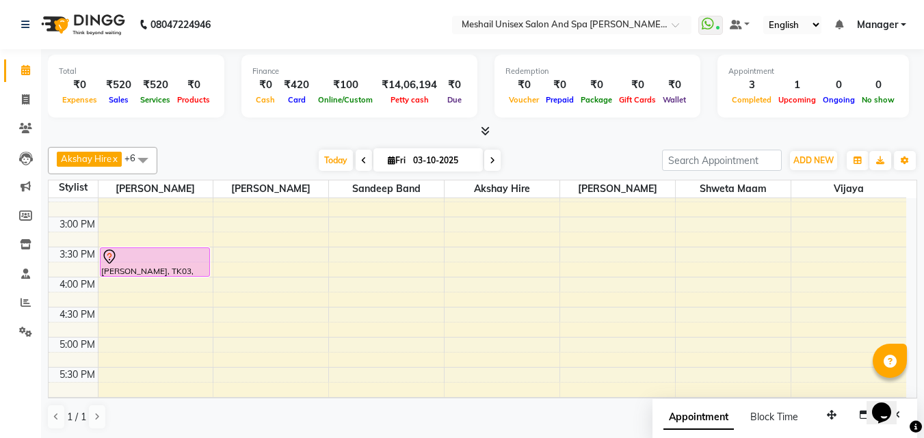
click at [458, 252] on div "9:00 AM 9:30 AM 10:00 AM 10:30 AM 11:00 AM 11:30 AM 12:00 PM 12:30 PM 1:00 PM 1…" at bounding box center [477, 247] width 857 height 782
select select "52969"
select select "tentative"
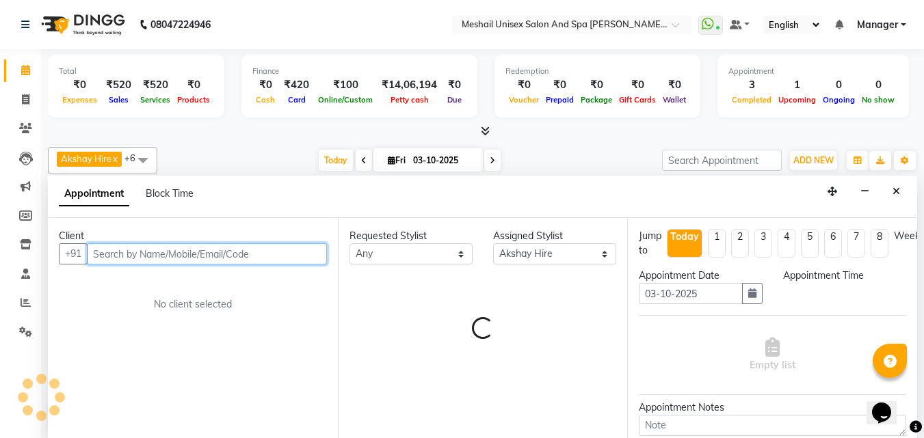
select select "930"
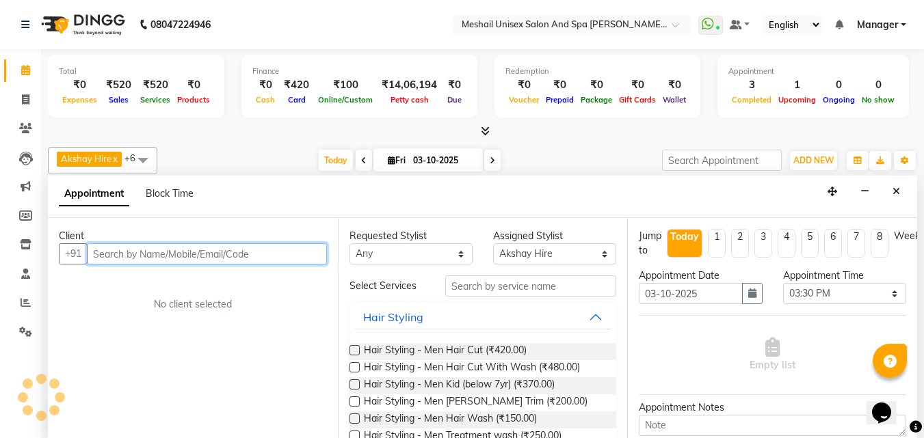
scroll to position [1, 0]
click at [248, 245] on input "text" at bounding box center [207, 253] width 240 height 21
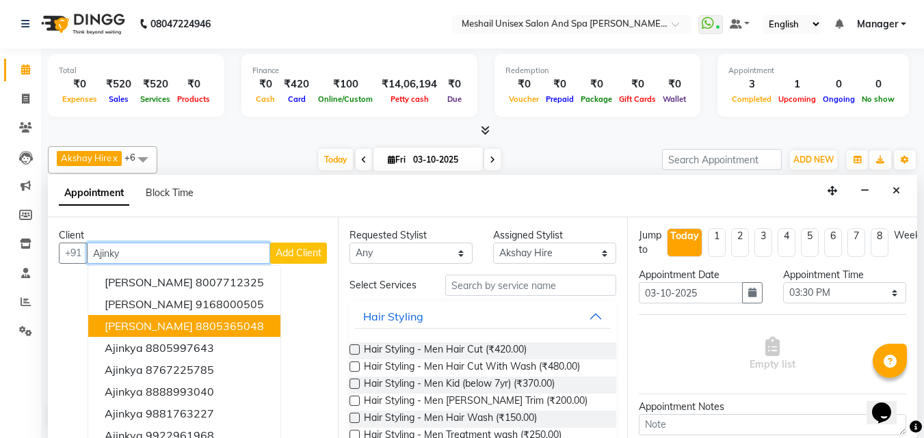
click at [224, 325] on ngb-highlight "8805365048" at bounding box center [230, 326] width 68 height 14
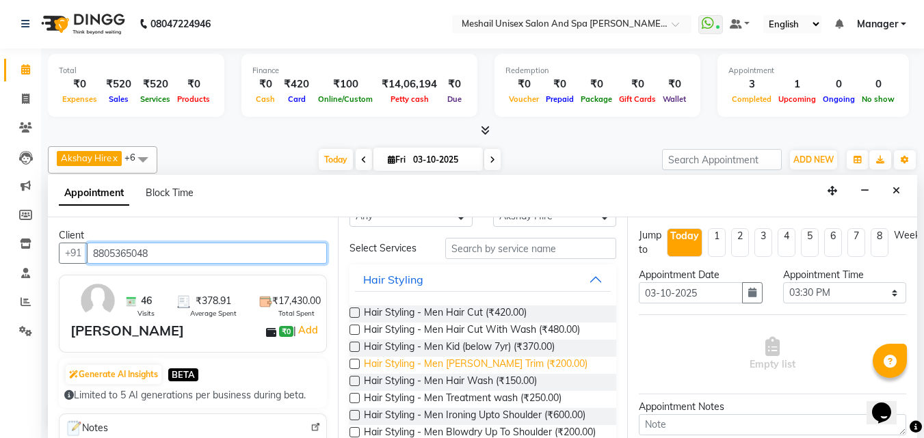
scroll to position [68, 0]
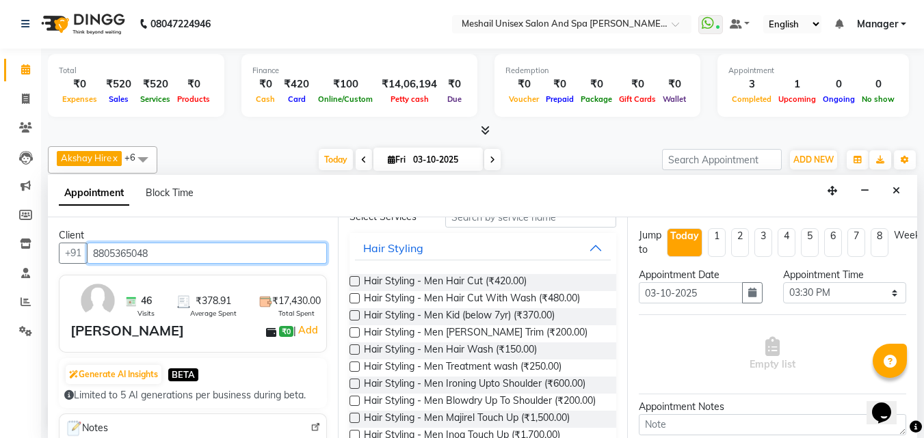
type input "8805365048"
click at [351, 330] on label at bounding box center [354, 333] width 10 height 10
click at [351, 330] on input "checkbox" at bounding box center [353, 334] width 9 height 9
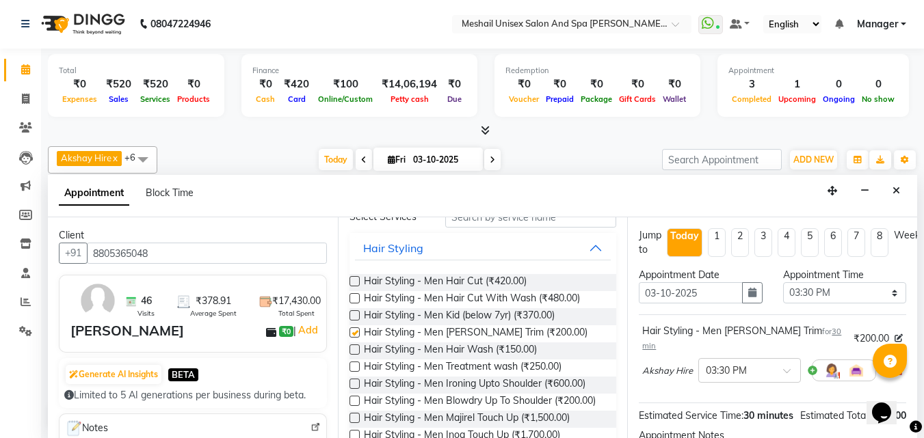
scroll to position [163, 0]
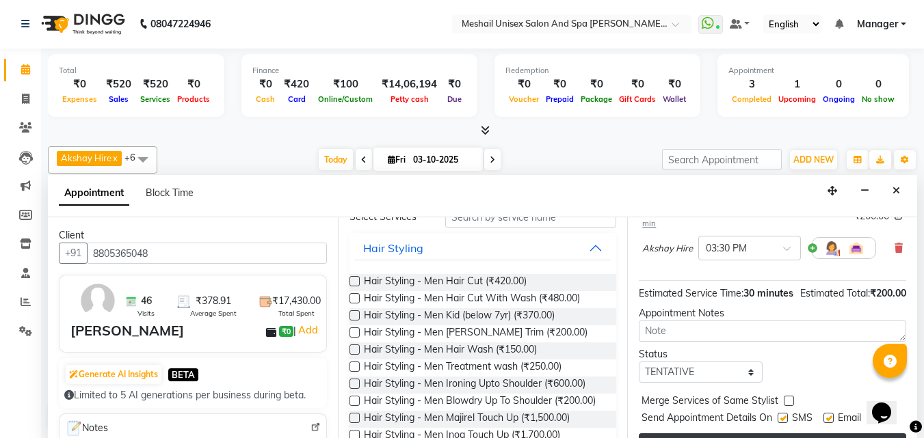
checkbox input "false"
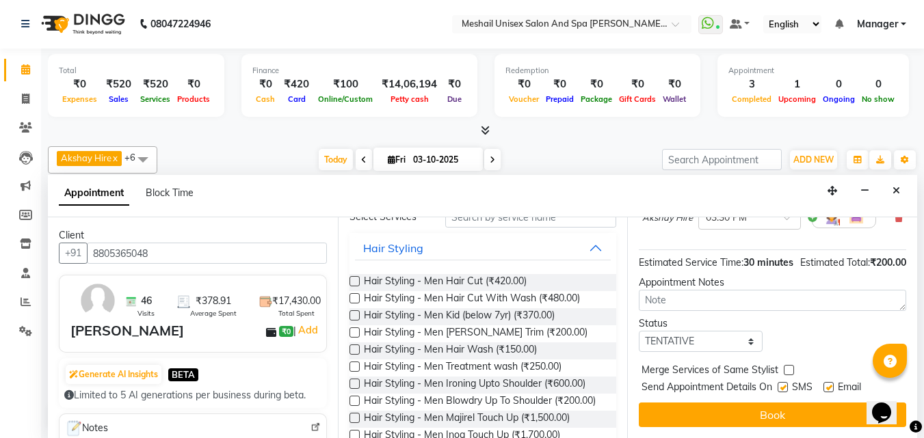
click at [784, 382] on label at bounding box center [782, 387] width 10 height 10
click at [784, 384] on input "checkbox" at bounding box center [781, 388] width 9 height 9
checkbox input "false"
click at [830, 382] on label at bounding box center [828, 387] width 10 height 10
click at [830, 384] on input "checkbox" at bounding box center [827, 388] width 9 height 9
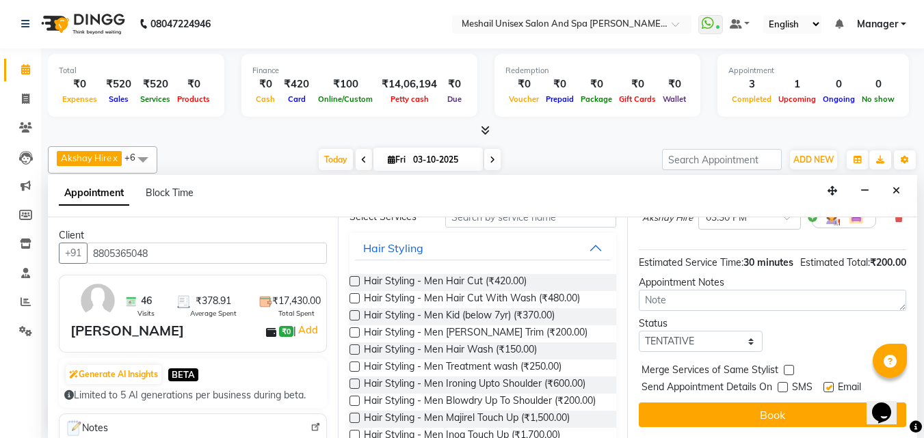
checkbox input "false"
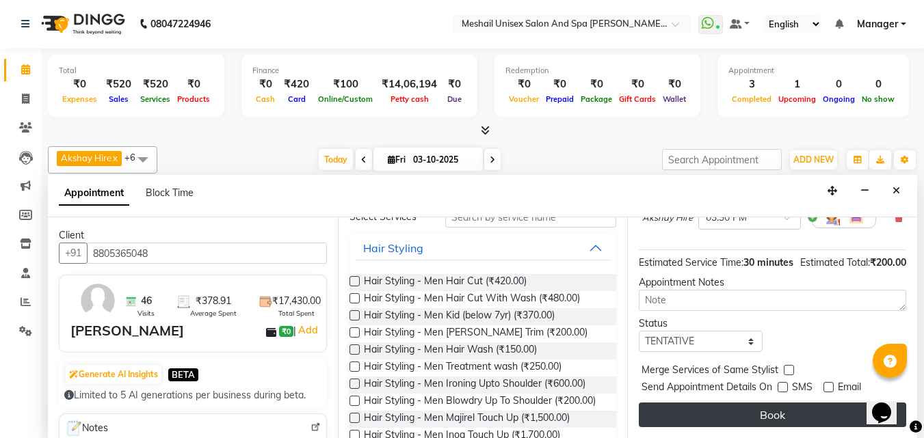
click at [825, 403] on button "Book" at bounding box center [772, 415] width 267 height 25
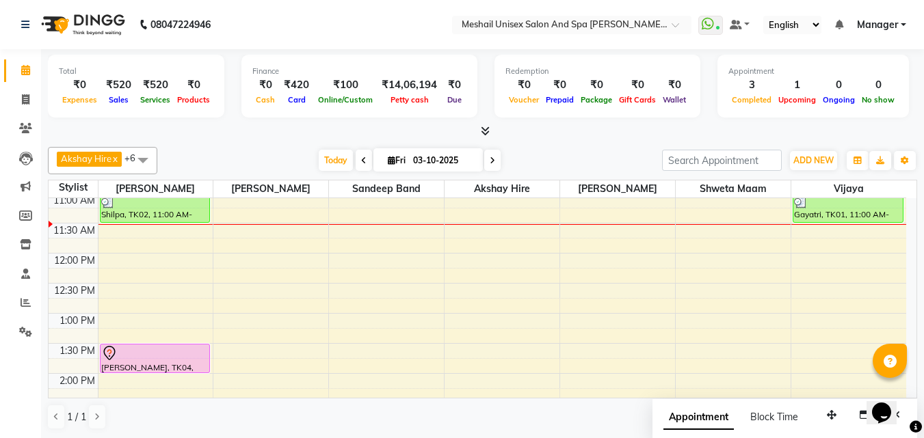
scroll to position [137, 0]
